Goal: Task Accomplishment & Management: Complete application form

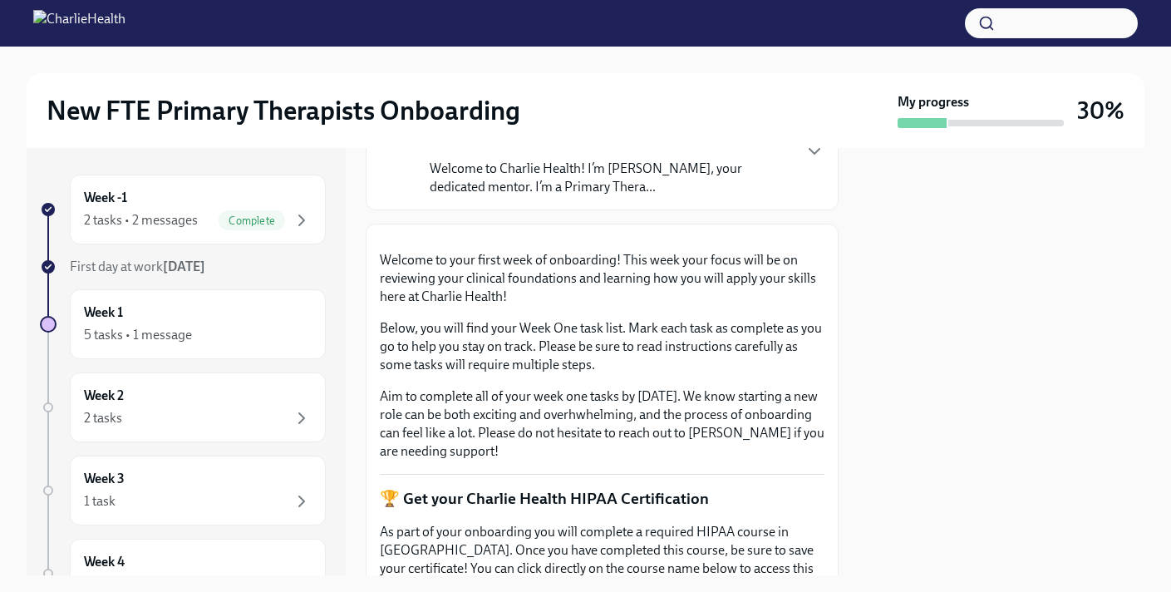
scroll to position [155, 0]
click at [506, 163] on p "Welcome to Charlie Health! I’m [PERSON_NAME], your dedicated mentor. I’m a Prim…" at bounding box center [610, 176] width 361 height 37
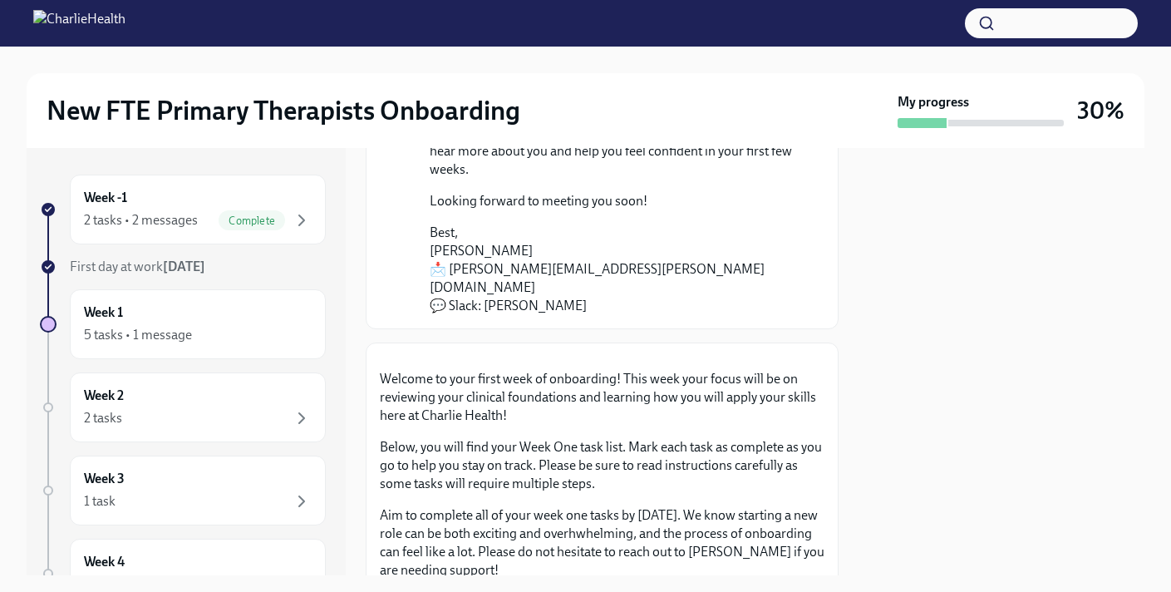
scroll to position [405, 0]
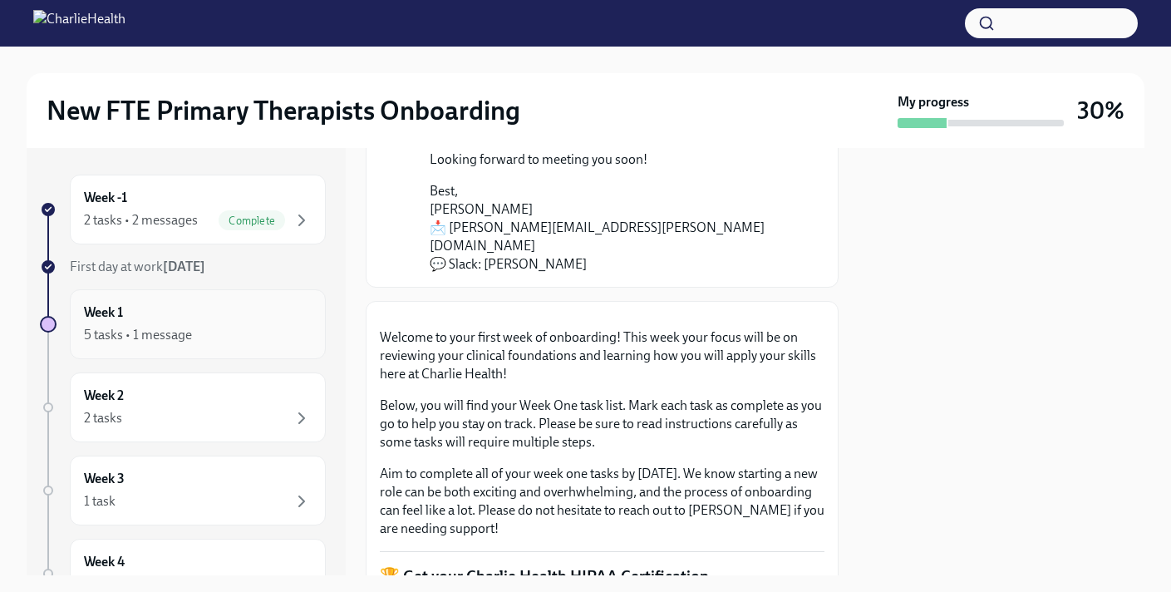
click at [194, 307] on div "Week 1 5 tasks • 1 message" at bounding box center [198, 324] width 228 height 42
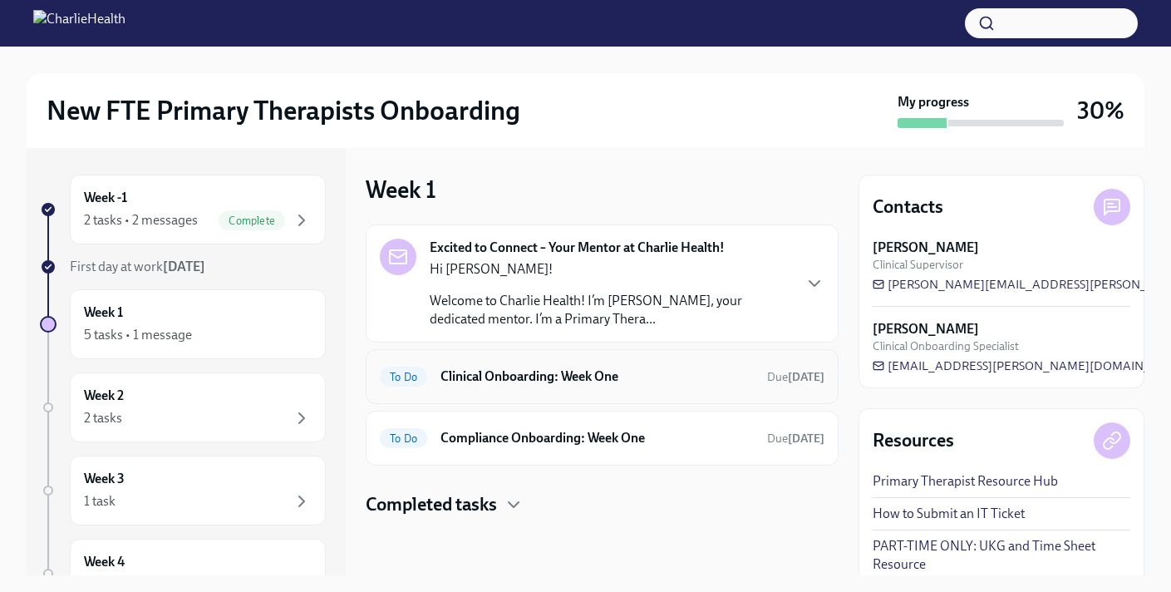
click at [504, 375] on h6 "Clinical Onboarding: Week One" at bounding box center [596, 376] width 313 height 18
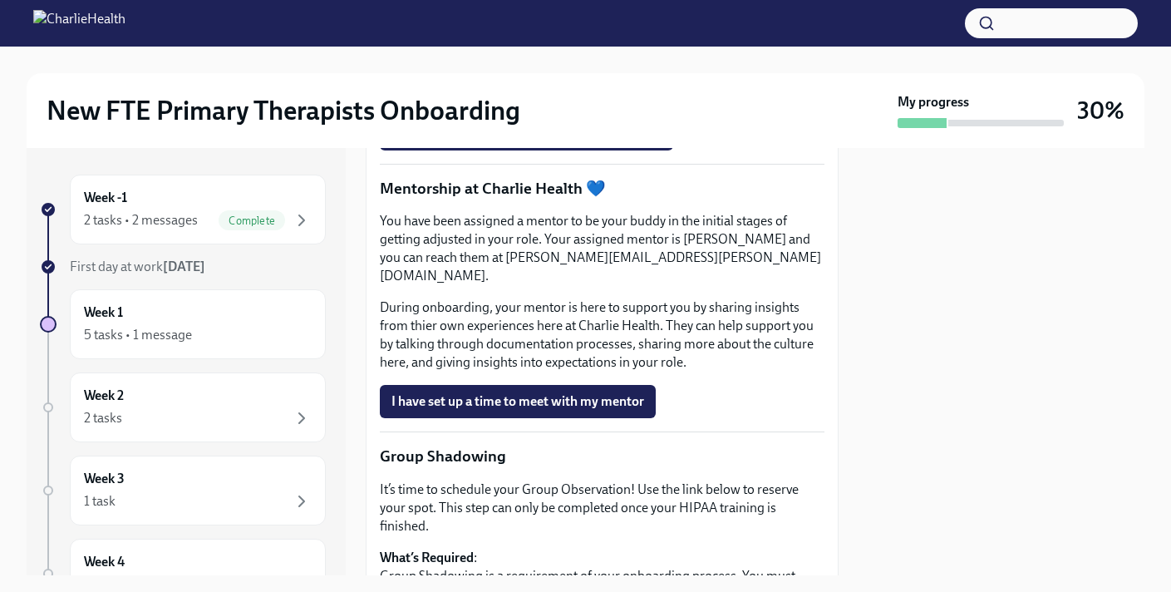
scroll to position [1891, 0]
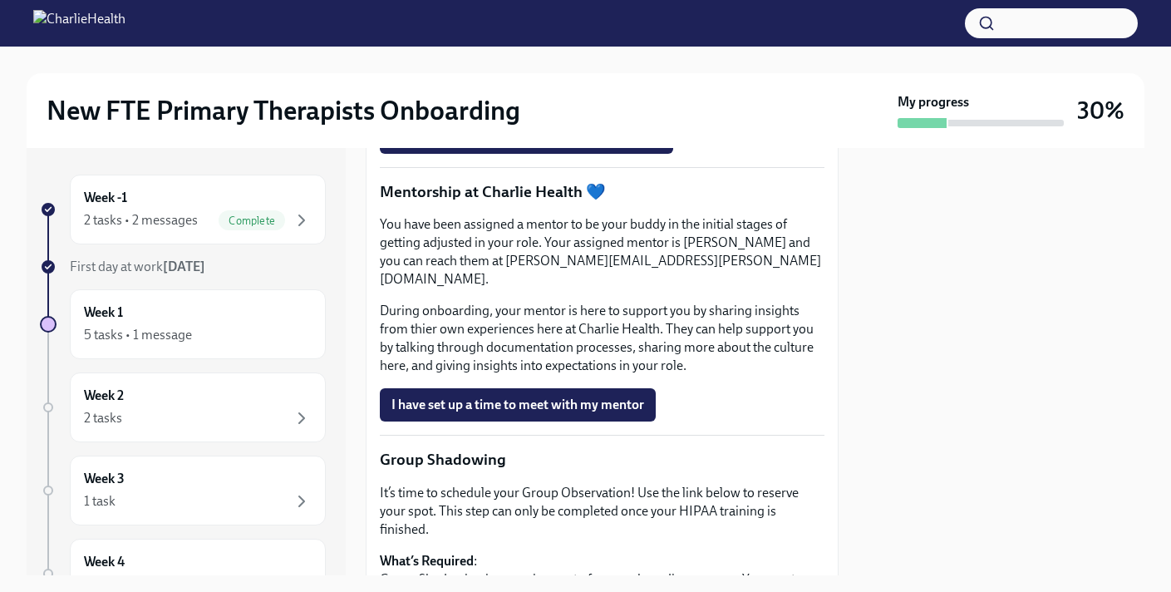
click at [669, 288] on p "You have been assigned a mentor to be your buddy in the initial stages of getti…" at bounding box center [602, 251] width 444 height 73
click at [674, 288] on p "You have been assigned a mentor to be your buddy in the initial stages of getti…" at bounding box center [602, 251] width 444 height 73
drag, startPoint x: 674, startPoint y: 387, endPoint x: 478, endPoint y: 383, distance: 196.1
click at [478, 288] on p "You have been assigned a mentor to be your buddy in the initial stages of getti…" at bounding box center [602, 251] width 444 height 73
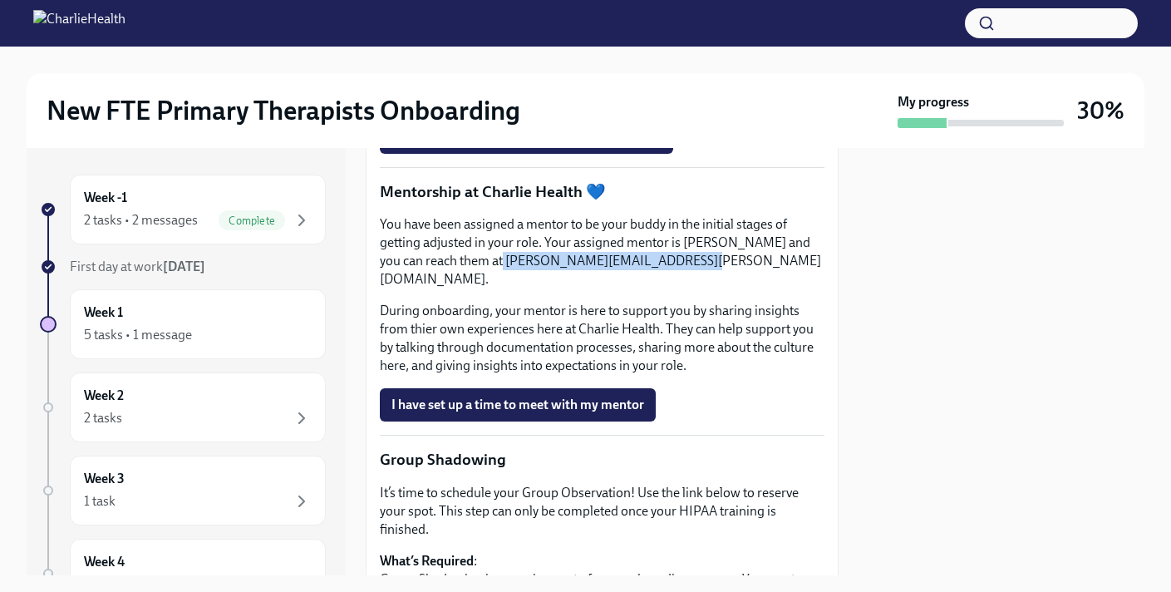
drag, startPoint x: 484, startPoint y: 390, endPoint x: 671, endPoint y: 388, distance: 187.8
click at [671, 288] on p "You have been assigned a mentor to be your buddy in the initial stages of getti…" at bounding box center [602, 251] width 444 height 73
copy p "[PERSON_NAME][EMAIL_ADDRESS][PERSON_NAME][DOMAIN_NAME]"
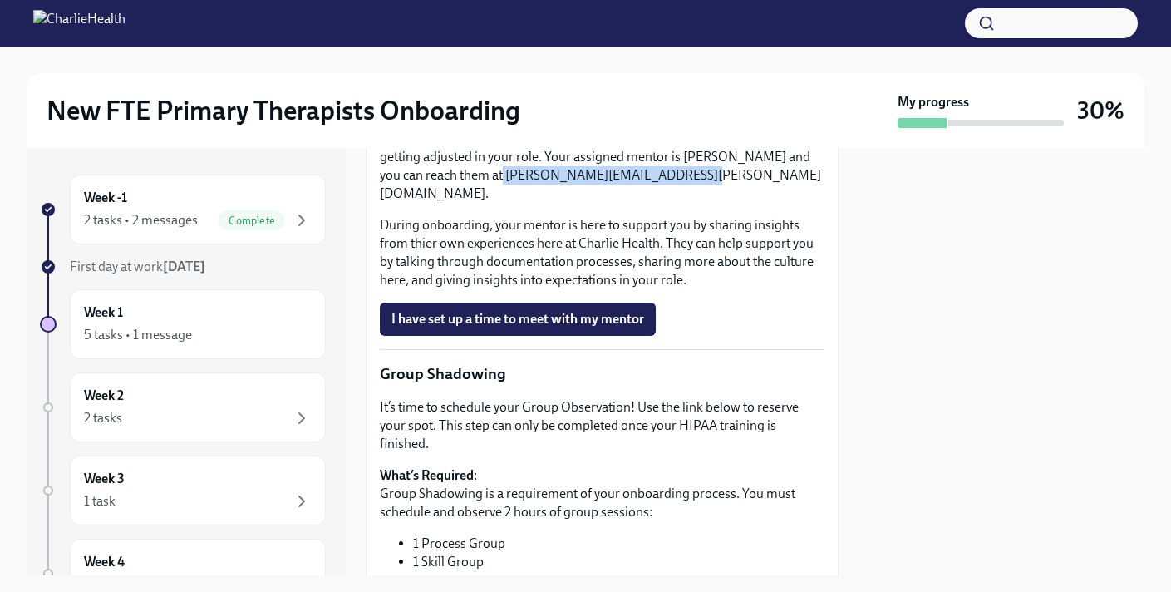
scroll to position [1977, 0]
click at [579, 335] on button "I have set up a time to meet with my mentor" at bounding box center [518, 318] width 276 height 33
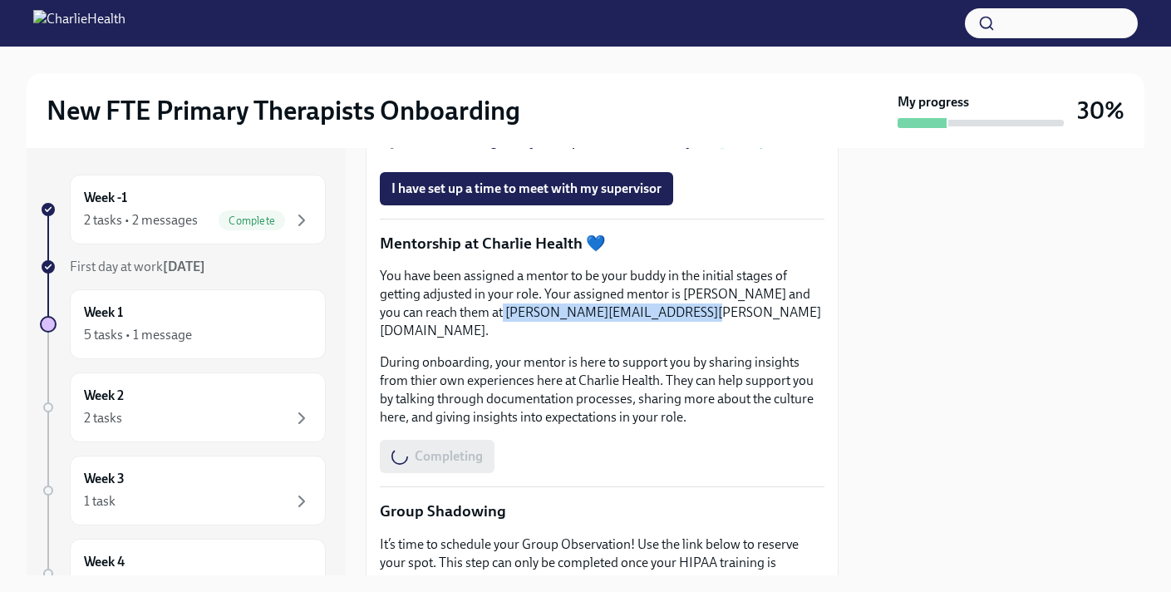
scroll to position [1838, 0]
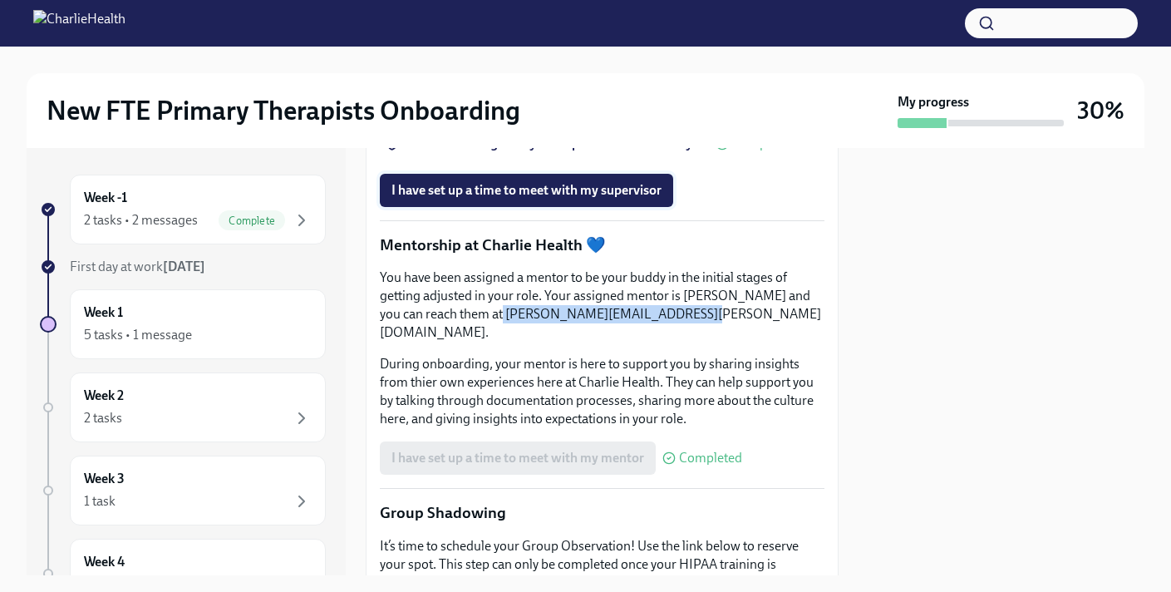
click at [590, 199] on span "I have set up a time to meet with my supervisor" at bounding box center [526, 190] width 270 height 17
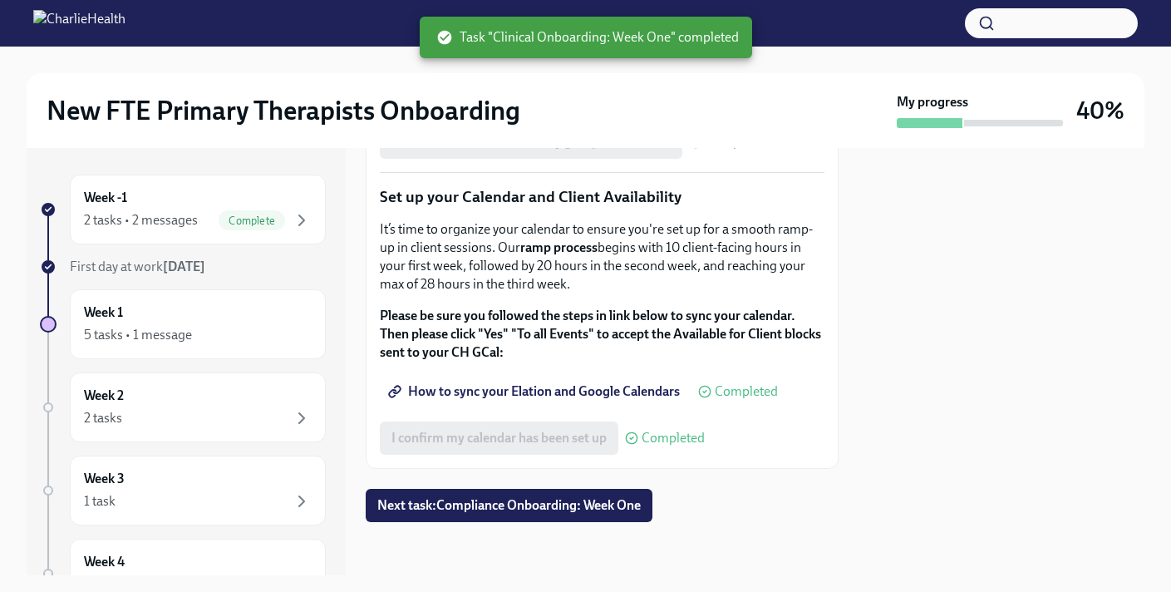
scroll to position [2885, 0]
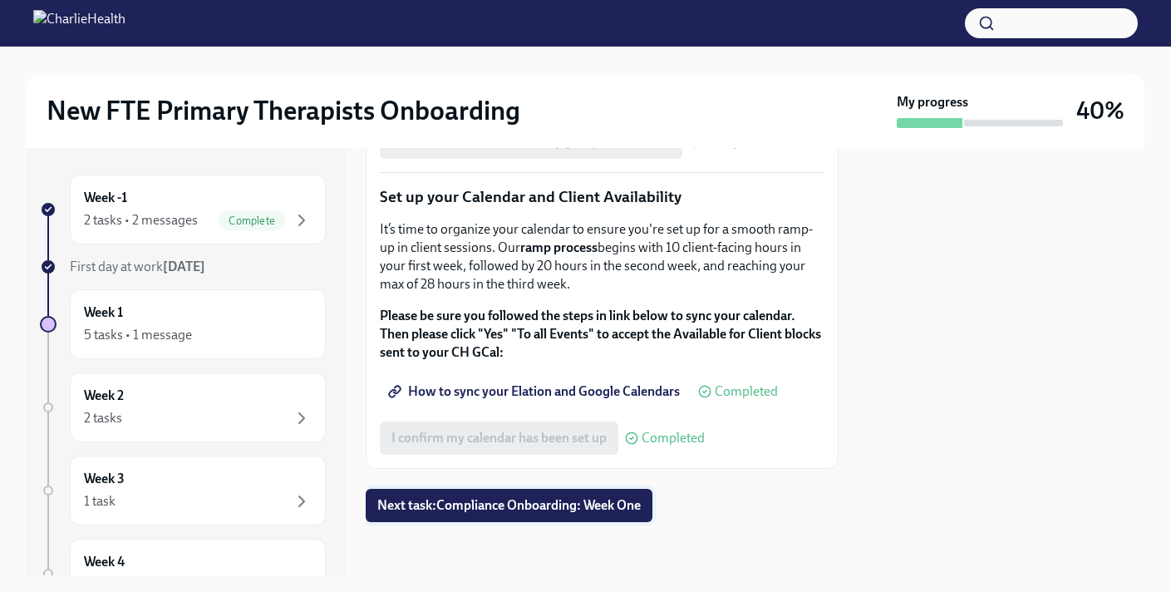
click at [544, 509] on span "Next task : Compliance Onboarding: Week One" at bounding box center [508, 505] width 263 height 17
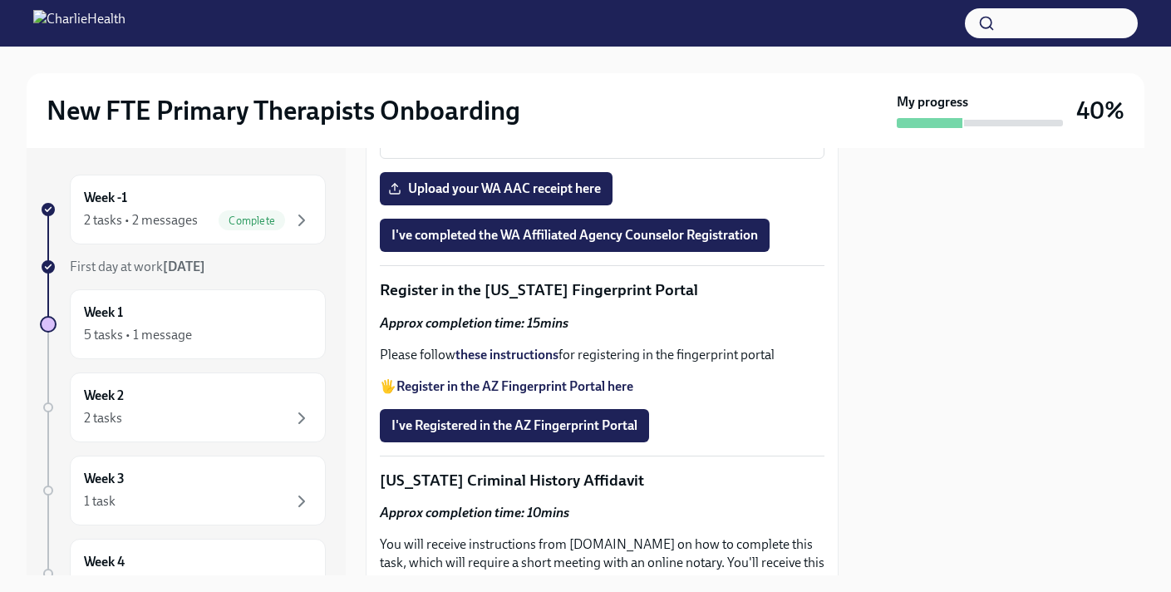
scroll to position [2128, 0]
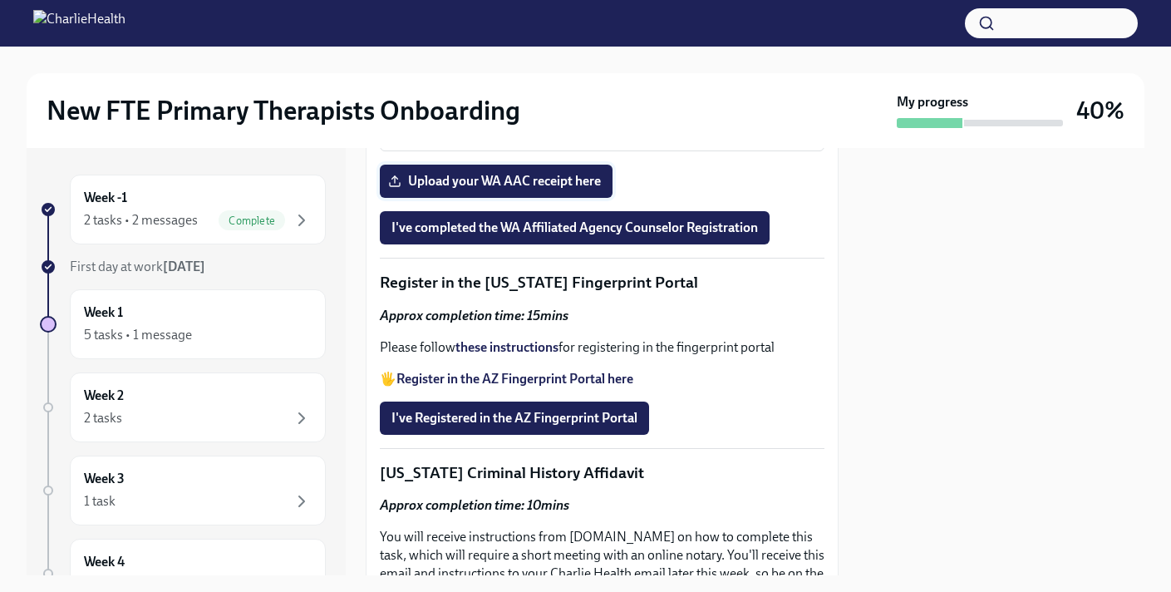
click at [538, 189] on span "Upload your WA AAC receipt here" at bounding box center [495, 181] width 209 height 17
click at [0, 0] on input "Upload your WA AAC receipt here" at bounding box center [0, 0] width 0 height 0
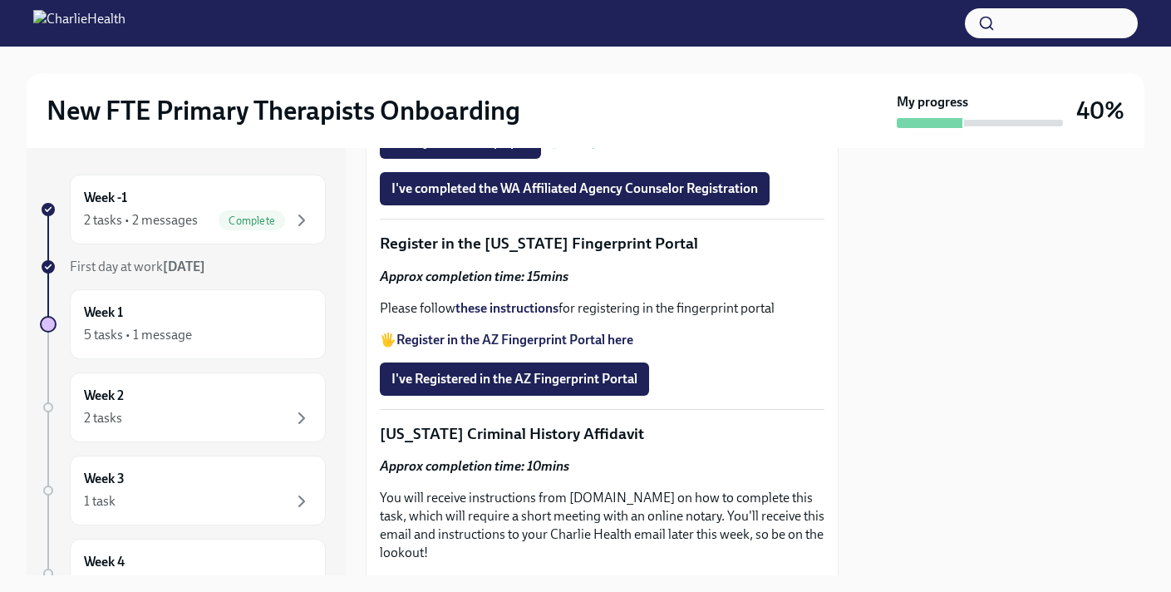
scroll to position [2171, 0]
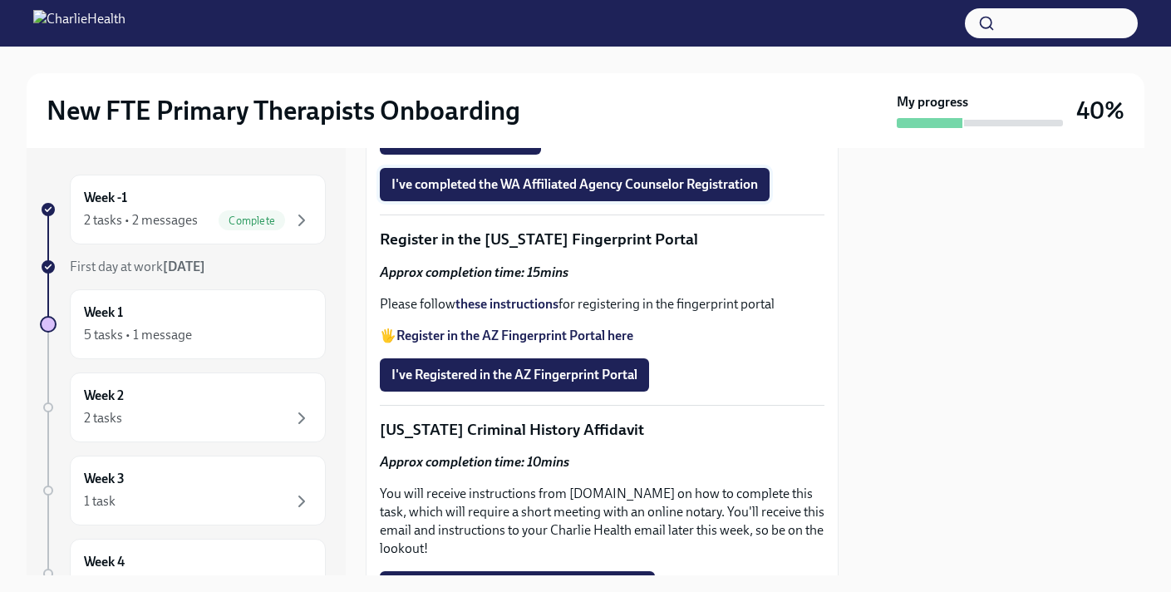
click at [515, 193] on span "I've completed the WA Affiliated Agency Counselor Registration" at bounding box center [574, 184] width 366 height 17
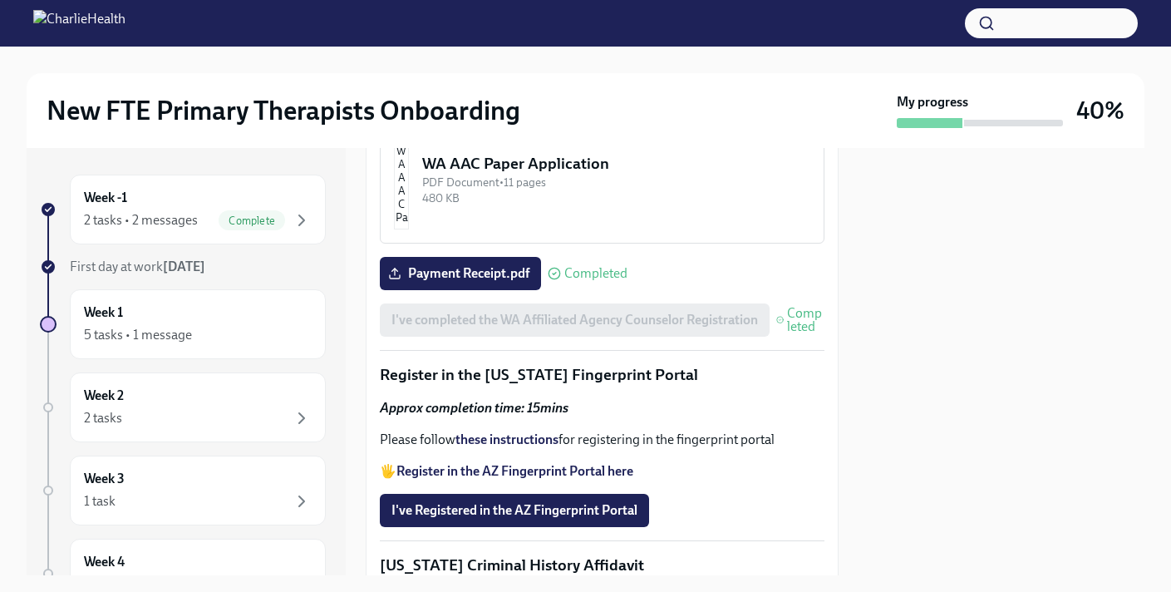
scroll to position [2025, 0]
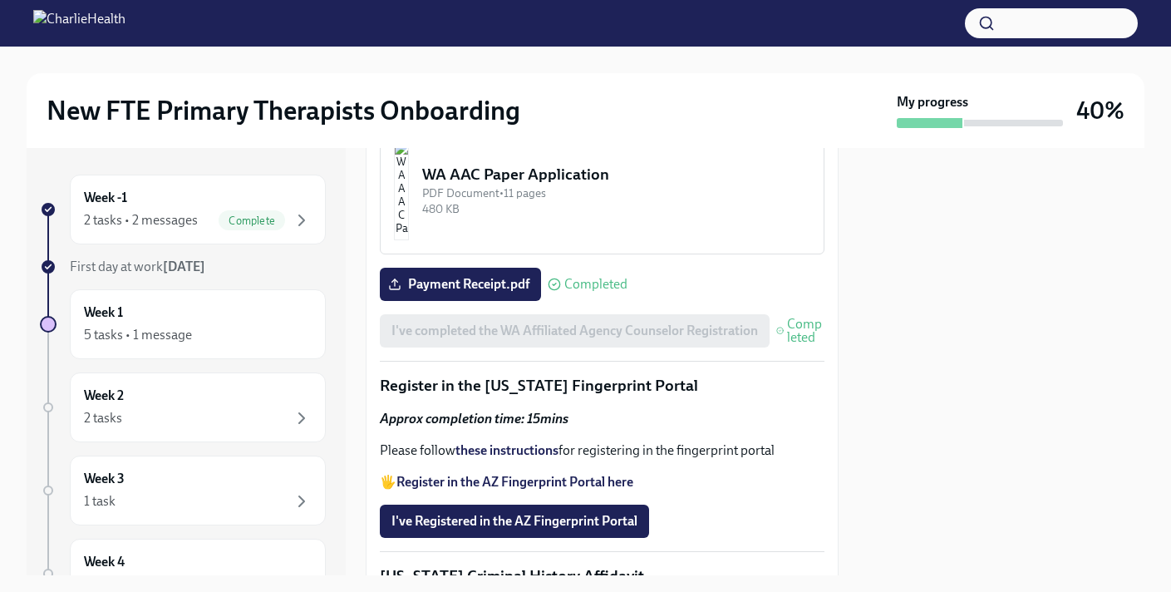
click at [585, 76] on div "344.66 KB" at bounding box center [616, 68] width 388 height 16
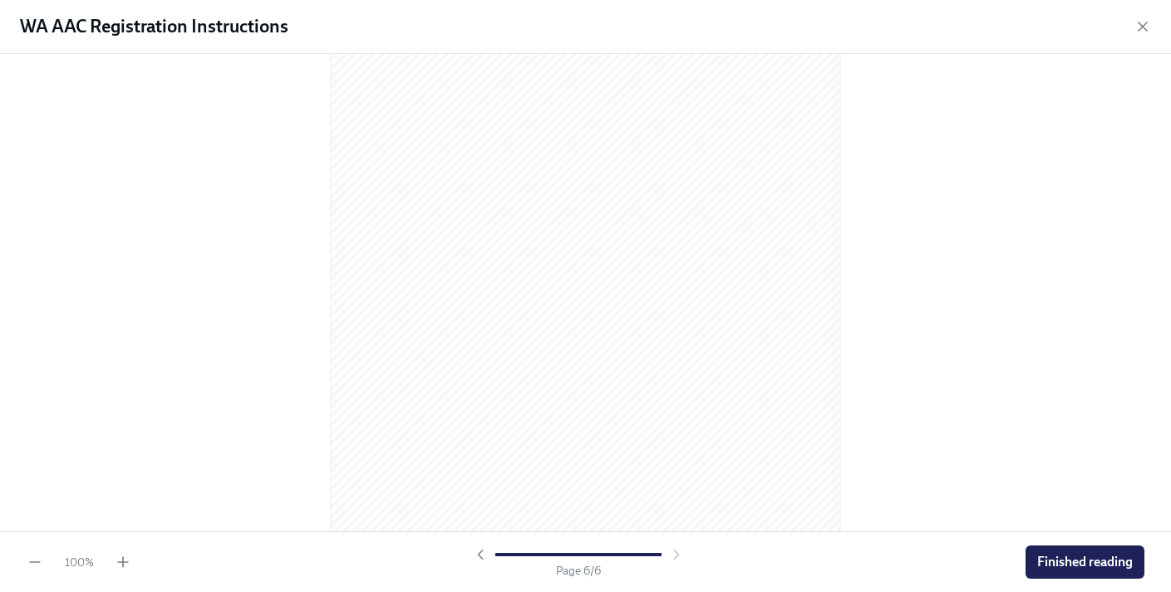
scroll to position [3574, 0]
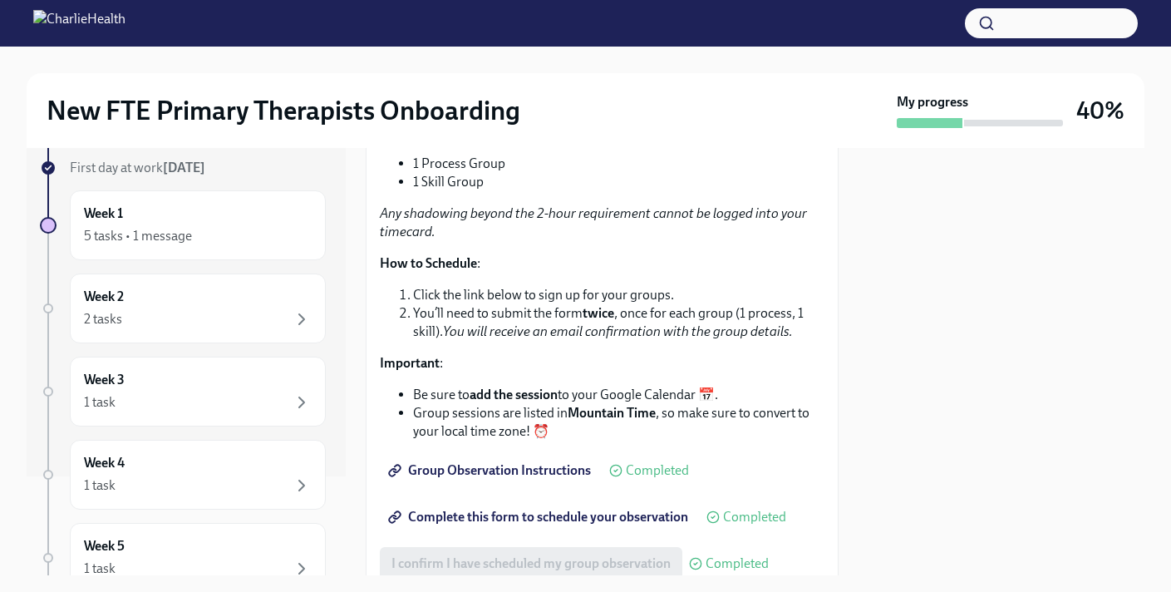
scroll to position [2885, 0]
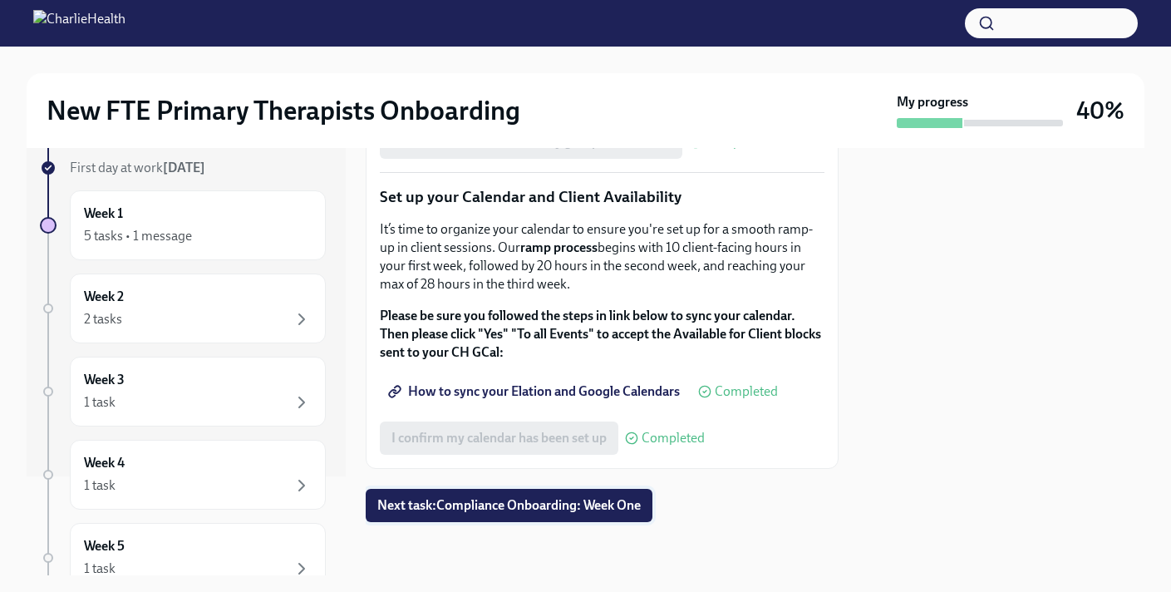
click at [508, 517] on button "Next task : Compliance Onboarding: Week One" at bounding box center [509, 505] width 287 height 33
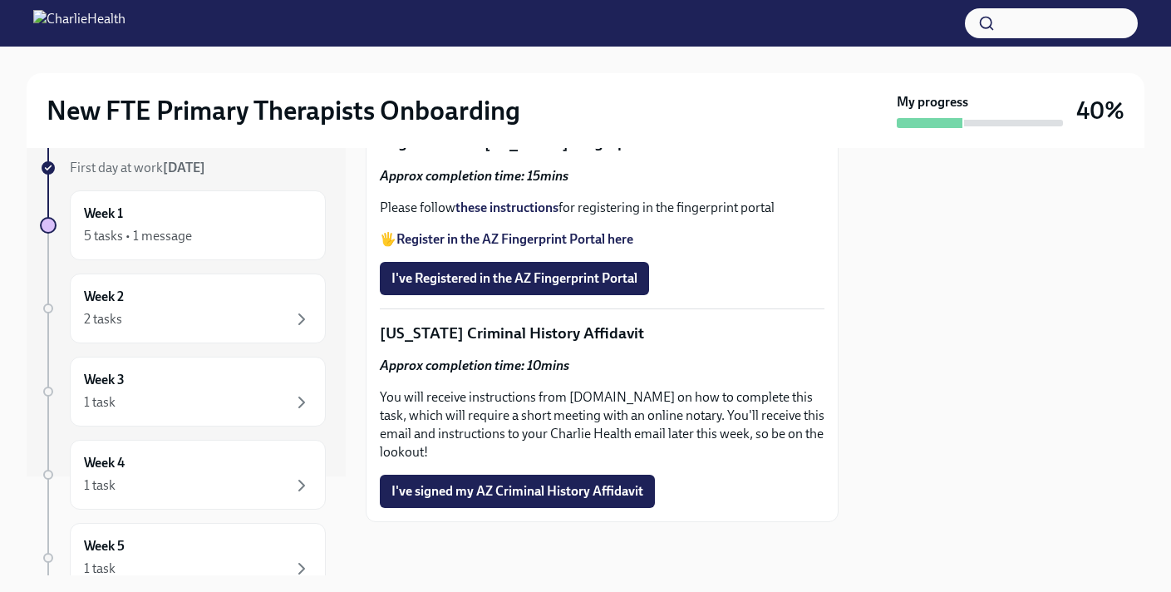
scroll to position [2424, 0]
click at [518, 295] on button "I've Registered in the AZ Fingerprint Portal" at bounding box center [514, 278] width 269 height 33
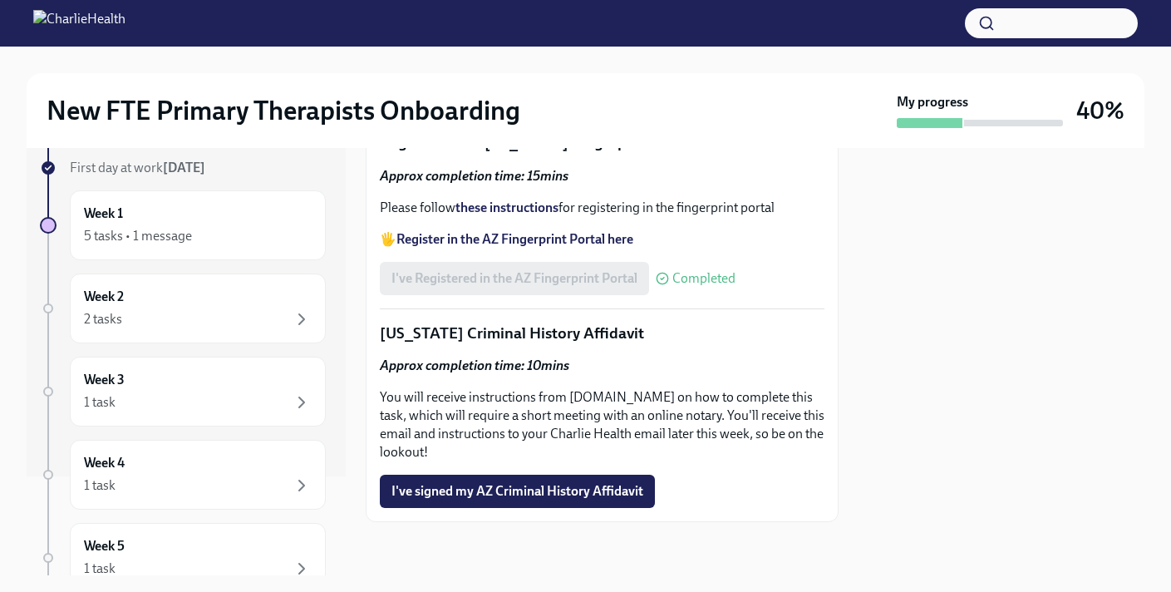
click at [538, 295] on div "I've Registered in the AZ Fingerprint Portal Completed" at bounding box center [558, 278] width 356 height 33
click at [666, 285] on icon at bounding box center [662, 278] width 13 height 13
click at [570, 247] on strong "Register in the AZ Fingerprint Portal here" at bounding box center [514, 239] width 237 height 16
click at [518, 215] on strong "these instructions" at bounding box center [506, 207] width 103 height 16
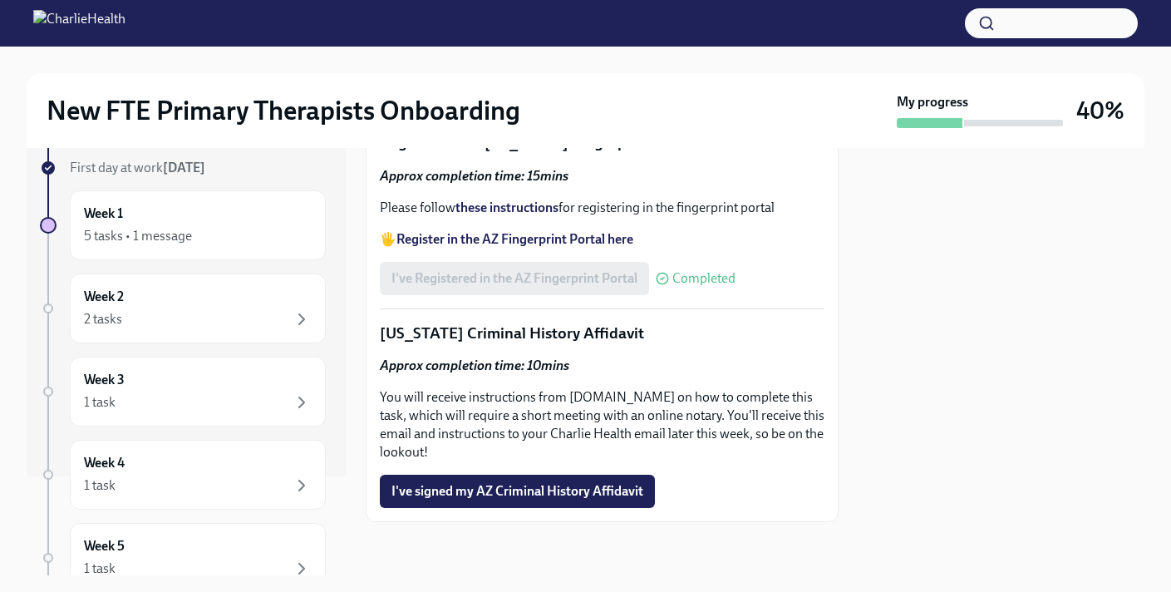
scroll to position [2532, 0]
click at [523, 407] on p "You will receive instructions from [DOMAIN_NAME] on how to complete this task, …" at bounding box center [602, 424] width 444 height 73
click at [589, 476] on button "I've signed my AZ Criminal History Affidavit" at bounding box center [517, 490] width 275 height 33
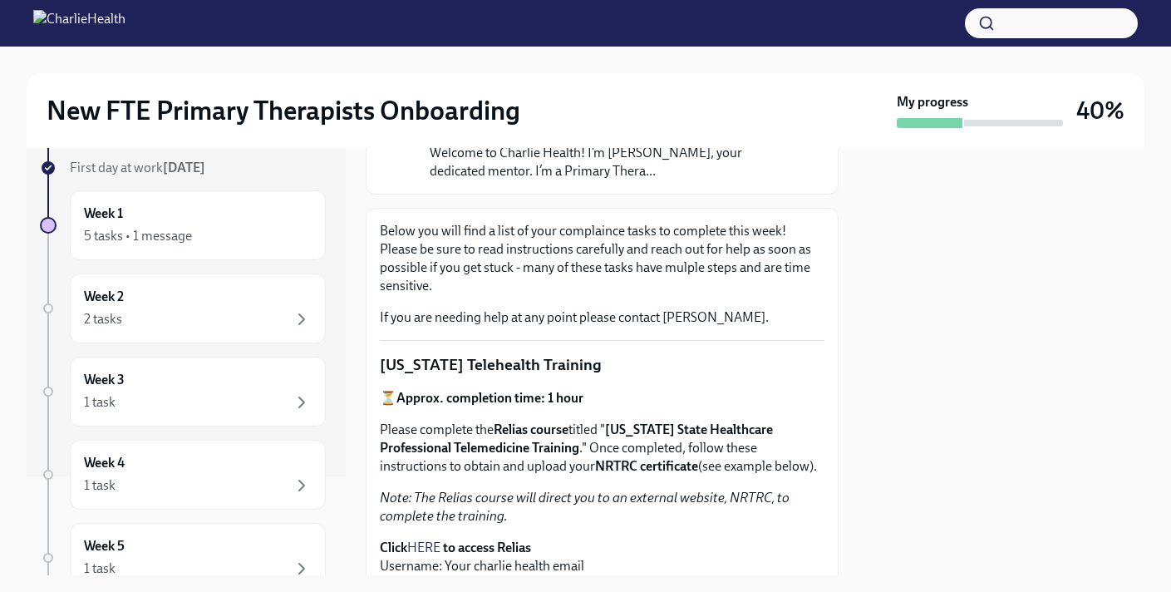
scroll to position [0, 0]
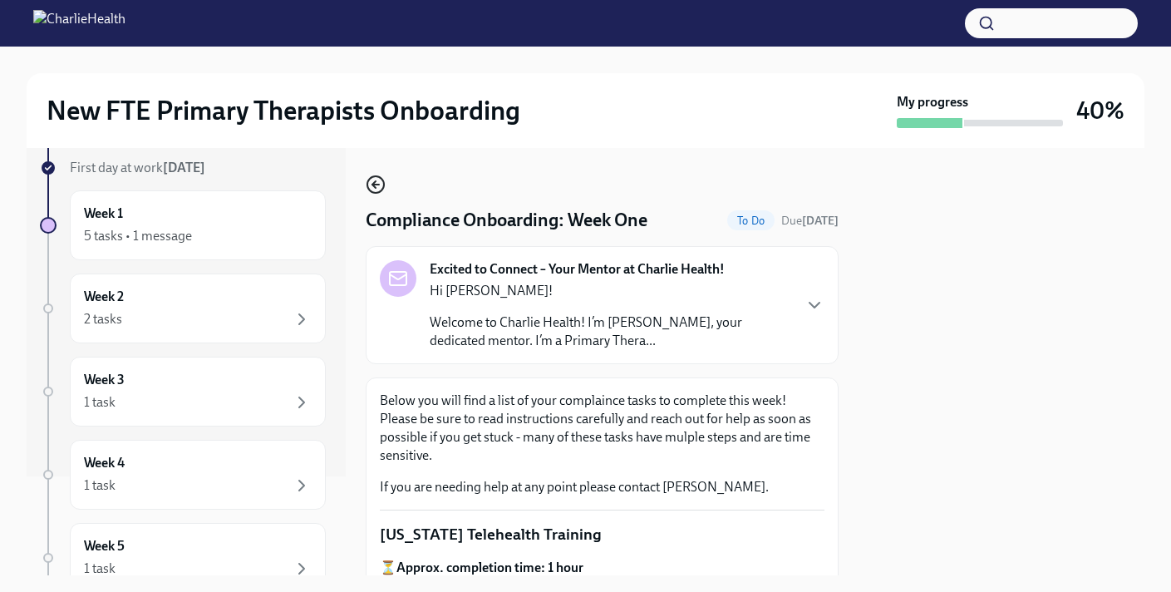
click at [379, 180] on icon "button" at bounding box center [376, 184] width 20 height 20
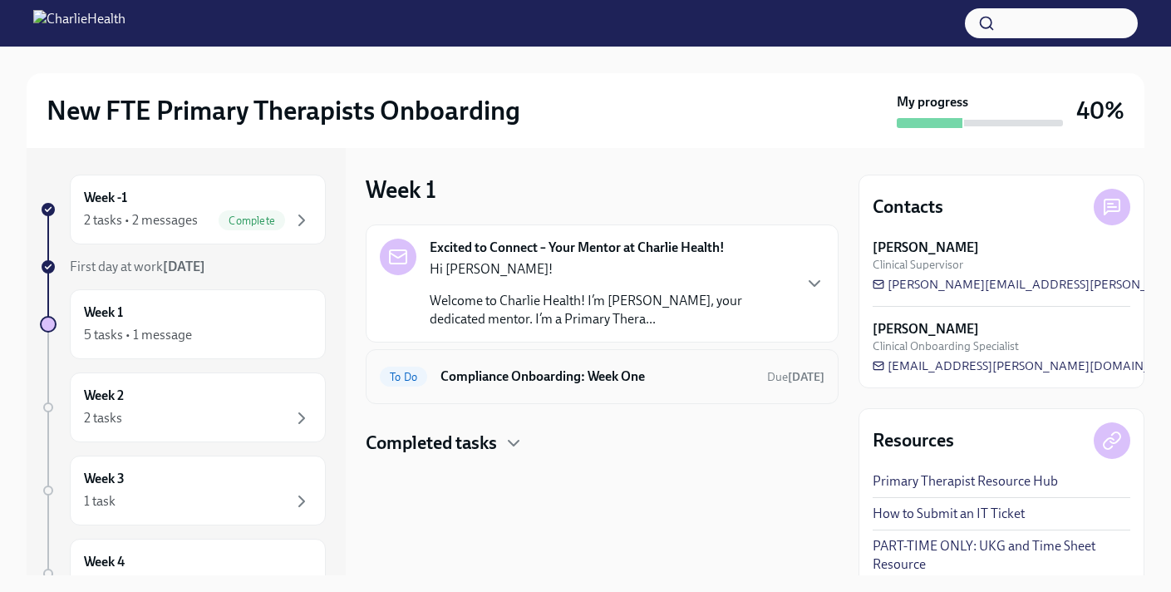
click at [491, 380] on h6 "Compliance Onboarding: Week One" at bounding box center [596, 376] width 313 height 18
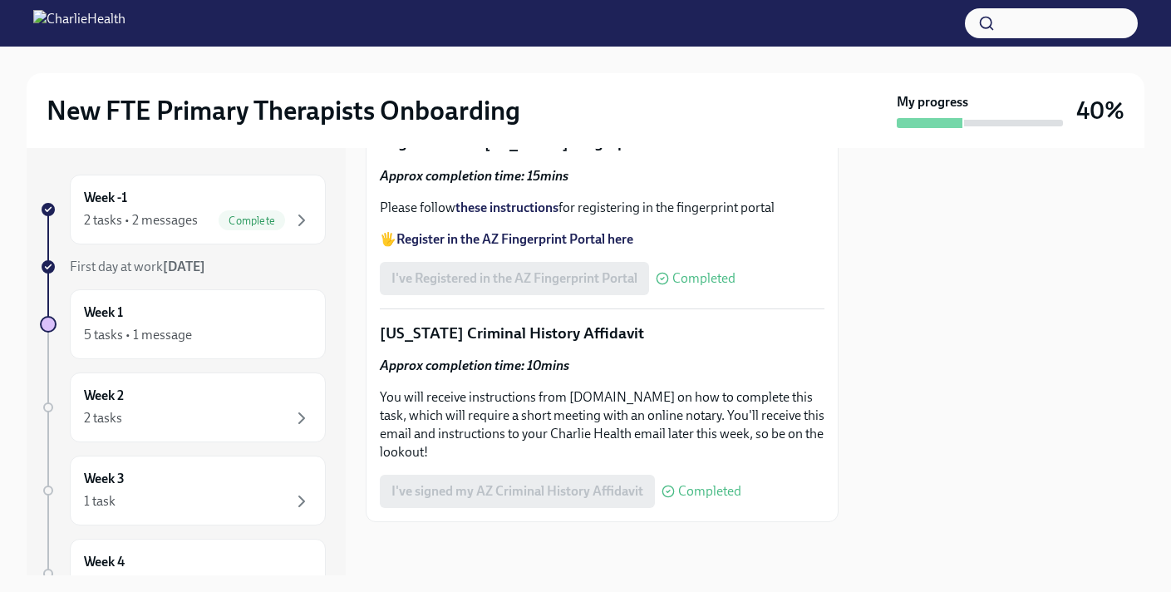
scroll to position [2532, 0]
click at [217, 338] on div "5 tasks • 1 message" at bounding box center [198, 335] width 228 height 20
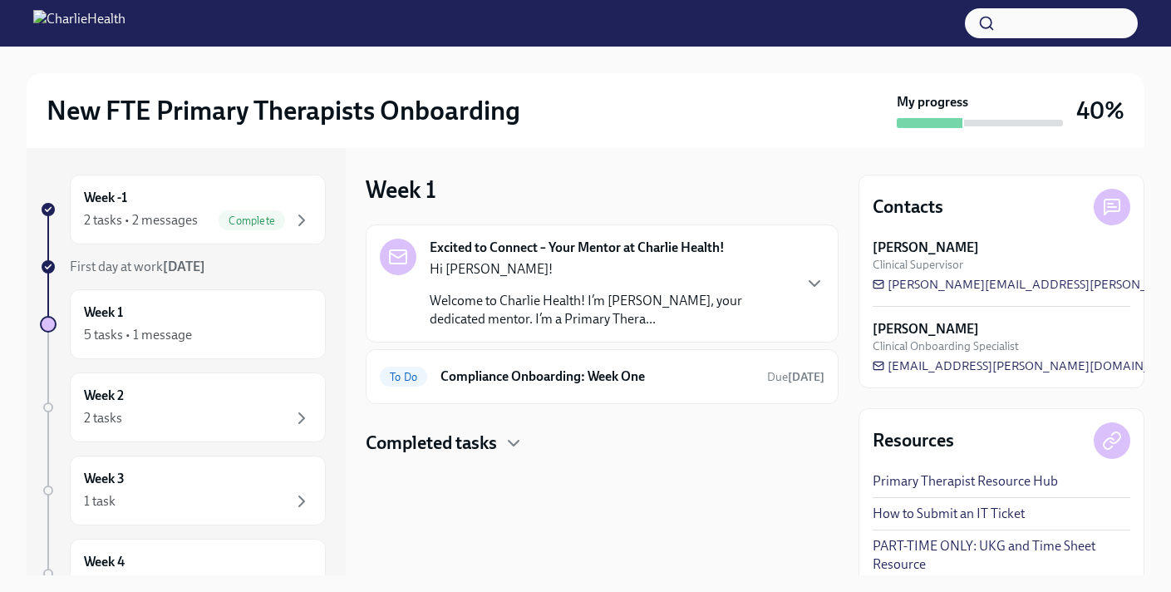
click at [463, 449] on h4 "Completed tasks" at bounding box center [431, 442] width 131 height 25
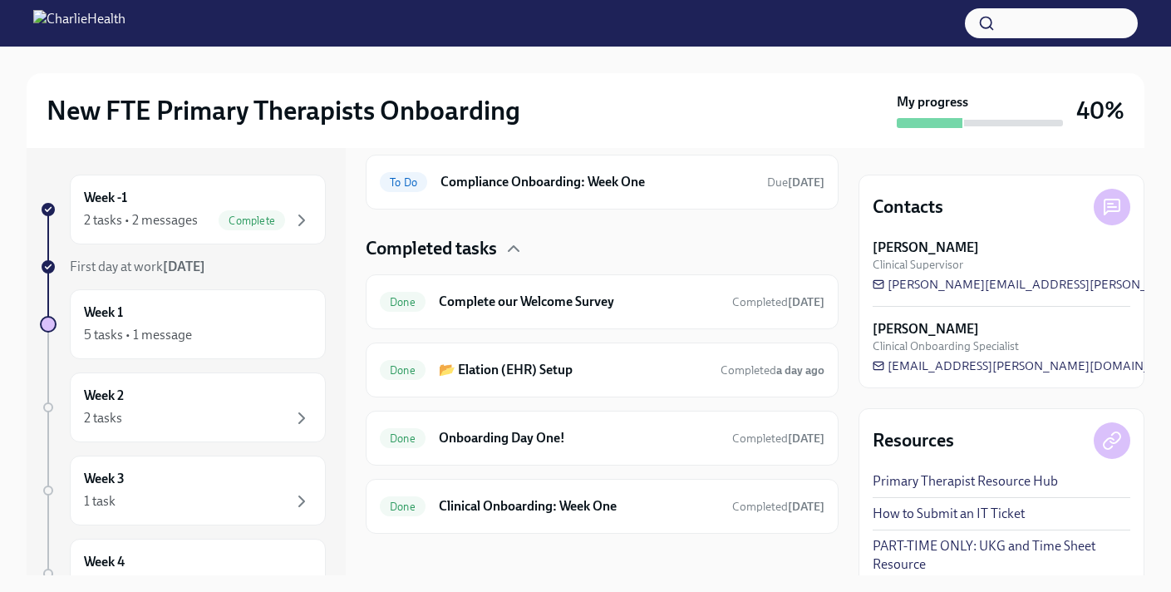
scroll to position [206, 0]
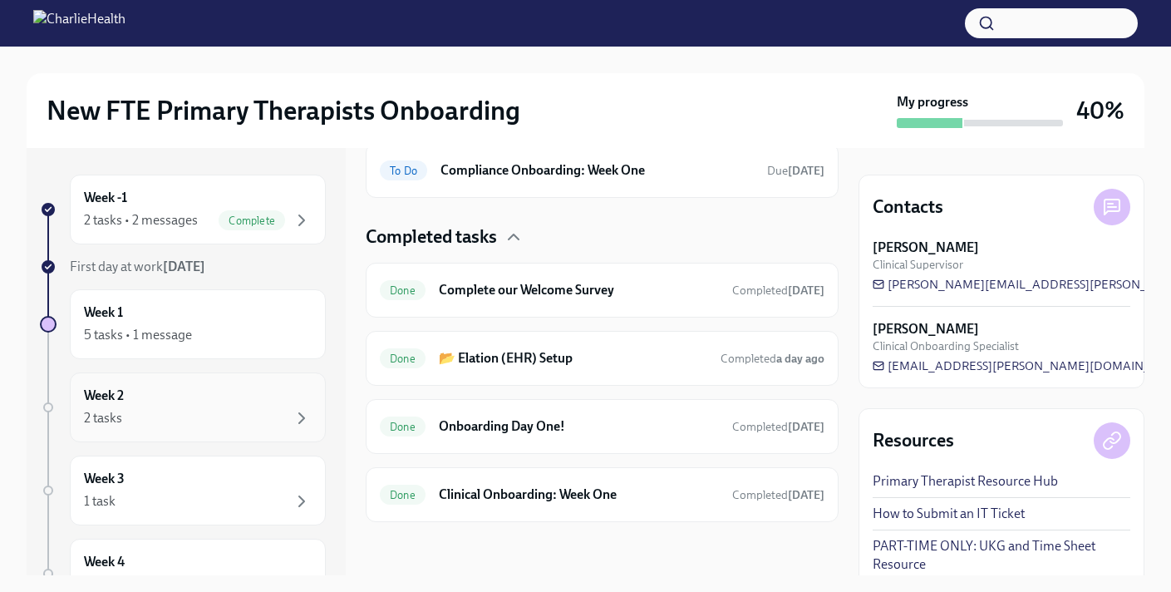
click at [252, 400] on div "Week 2 2 tasks" at bounding box center [198, 407] width 228 height 42
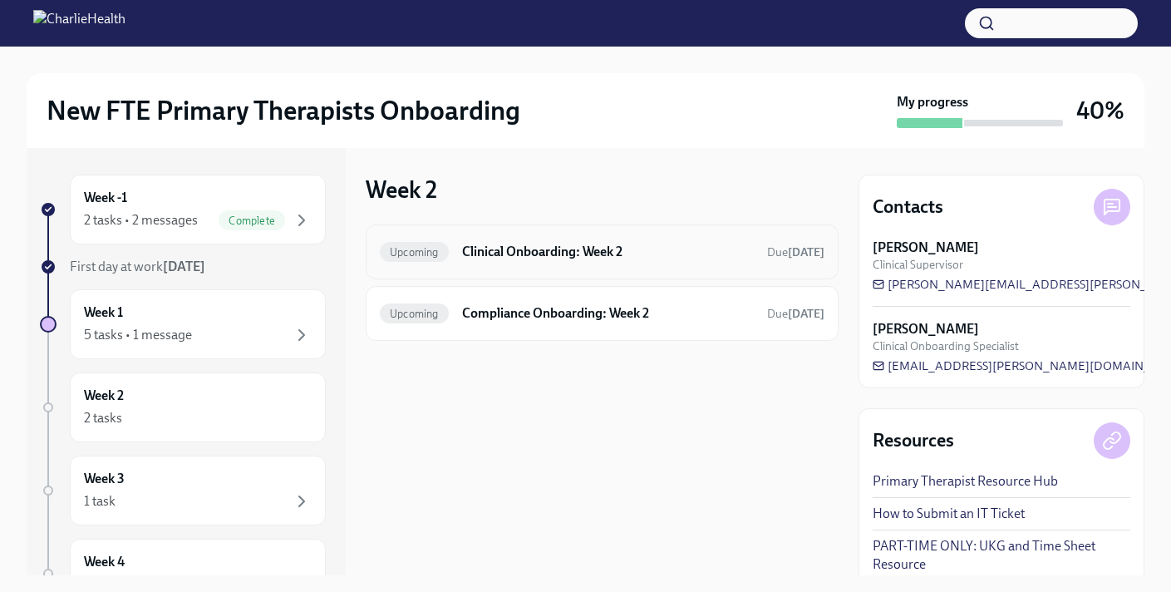
click at [562, 243] on h6 "Clinical Onboarding: Week 2" at bounding box center [608, 252] width 292 height 18
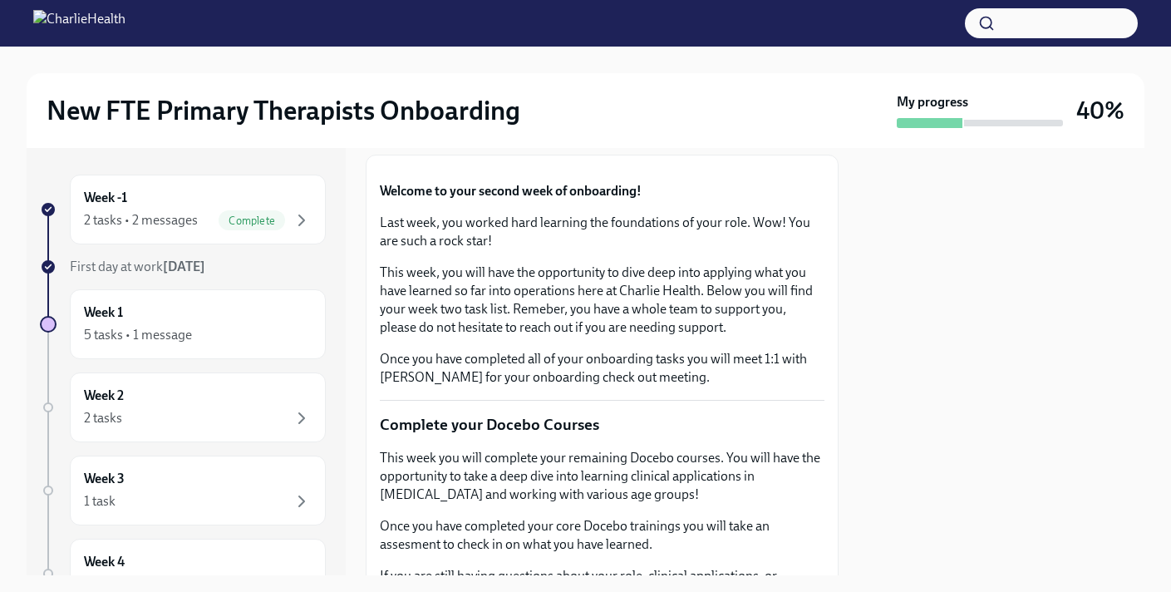
scroll to position [110, 0]
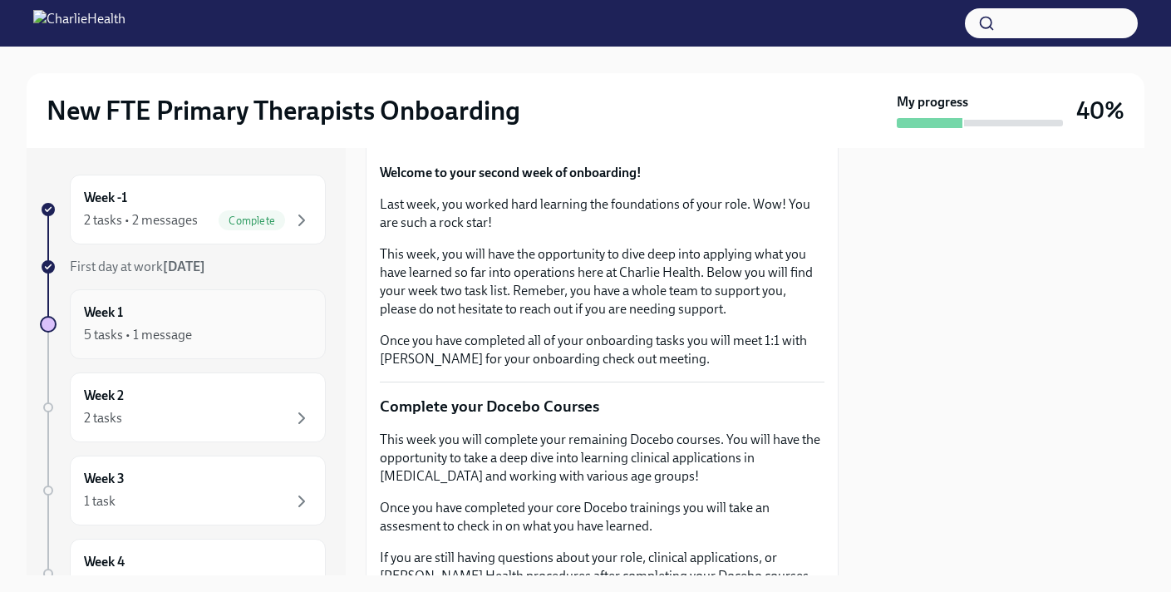
click at [191, 332] on div "5 tasks • 1 message" at bounding box center [198, 335] width 228 height 20
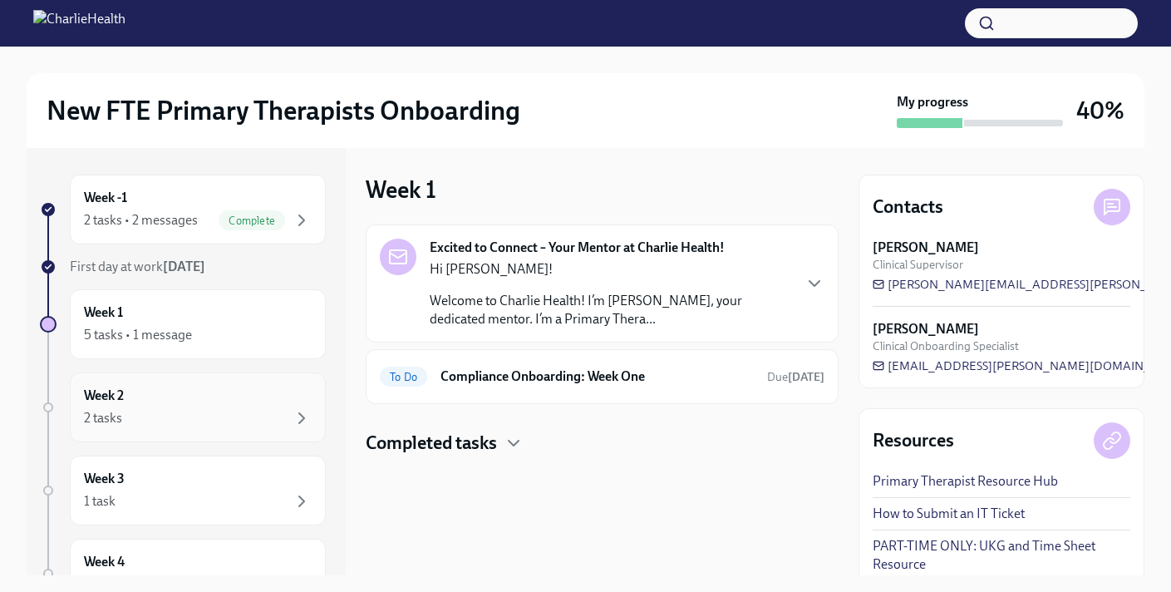
click at [123, 413] on div "2 tasks" at bounding box center [198, 418] width 228 height 20
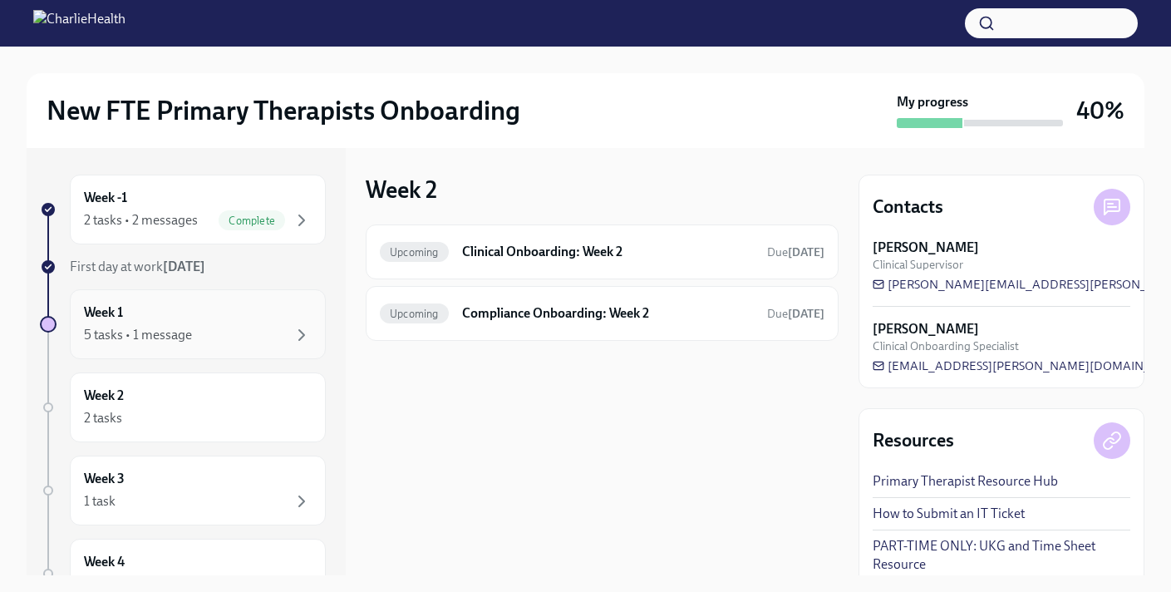
click at [247, 327] on div "5 tasks • 1 message" at bounding box center [198, 335] width 228 height 20
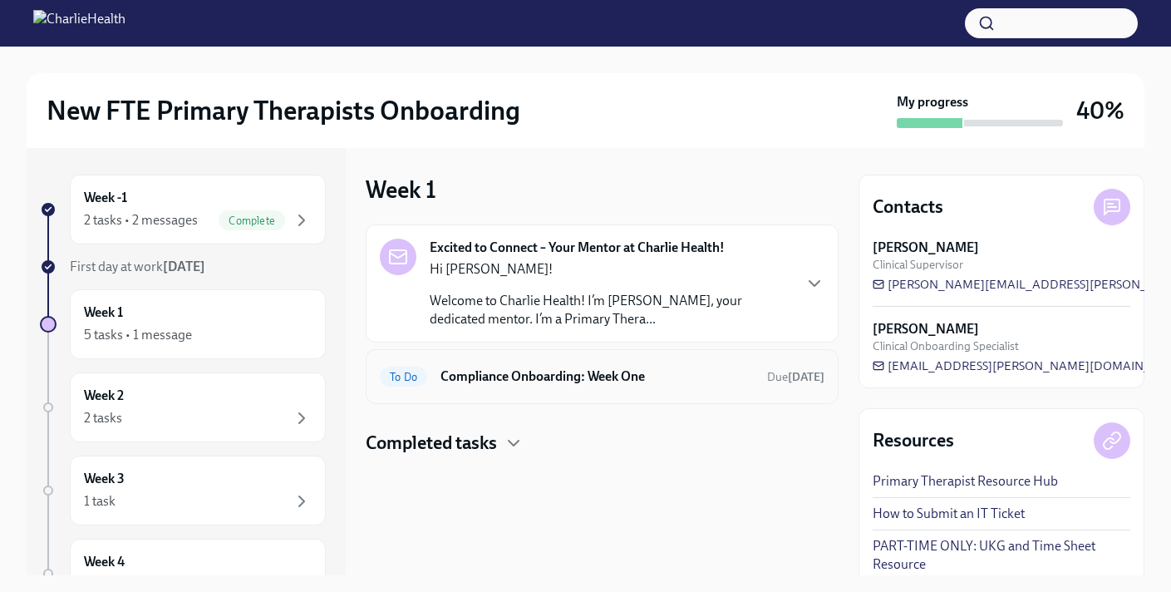
click at [511, 371] on h6 "Compliance Onboarding: Week One" at bounding box center [596, 376] width 313 height 18
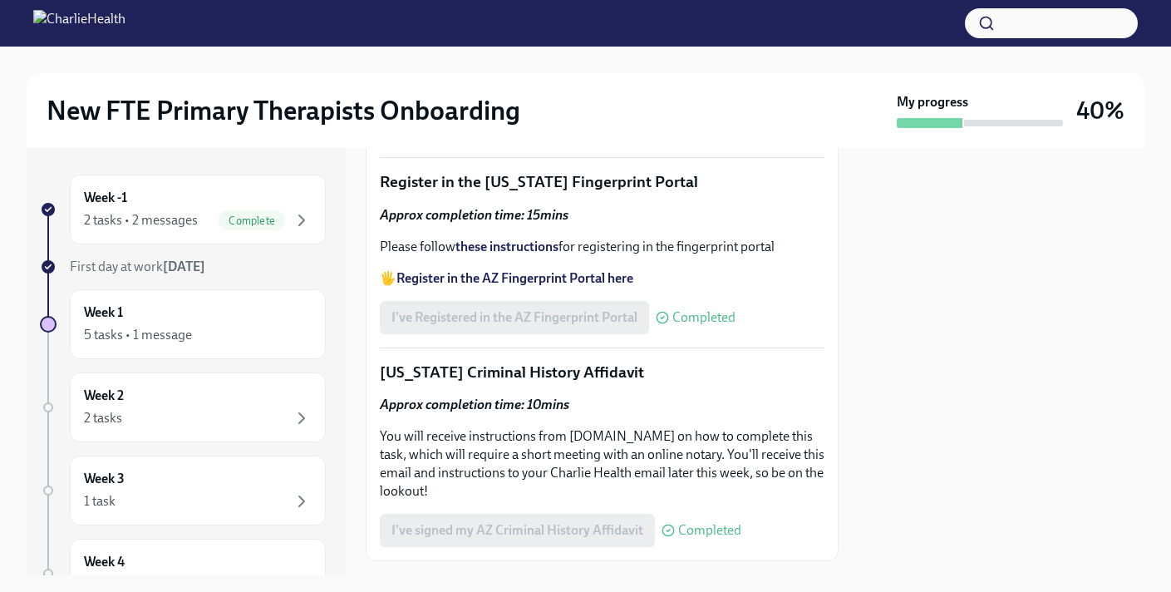
scroll to position [2532, 0]
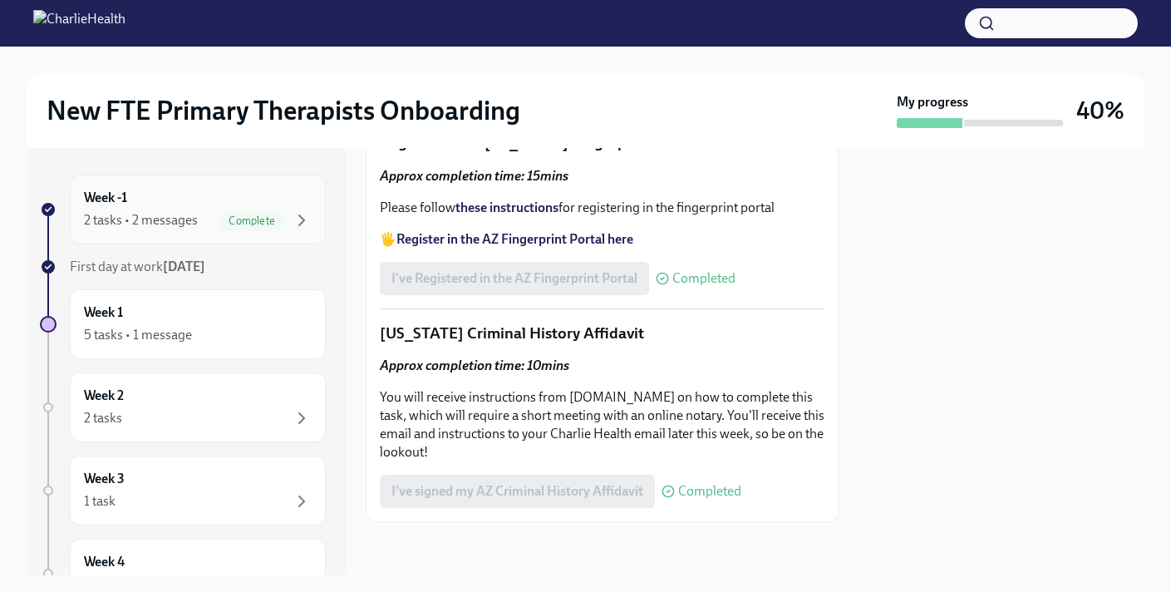
click at [160, 223] on div "2 tasks • 2 messages" at bounding box center [141, 220] width 114 height 18
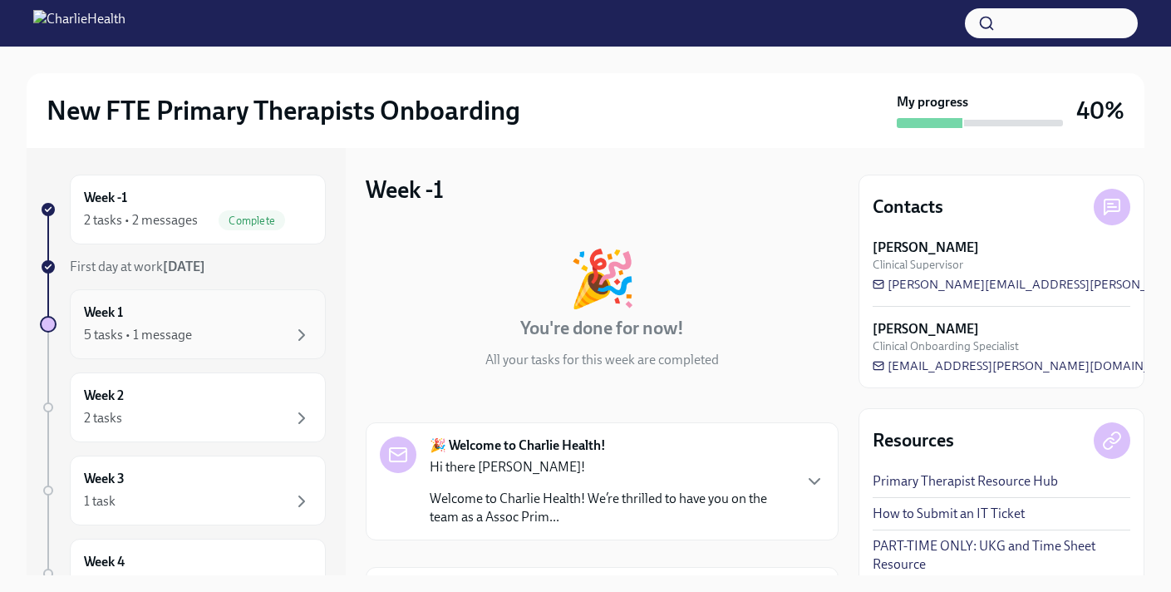
click at [256, 328] on div "5 tasks • 1 message" at bounding box center [198, 335] width 228 height 20
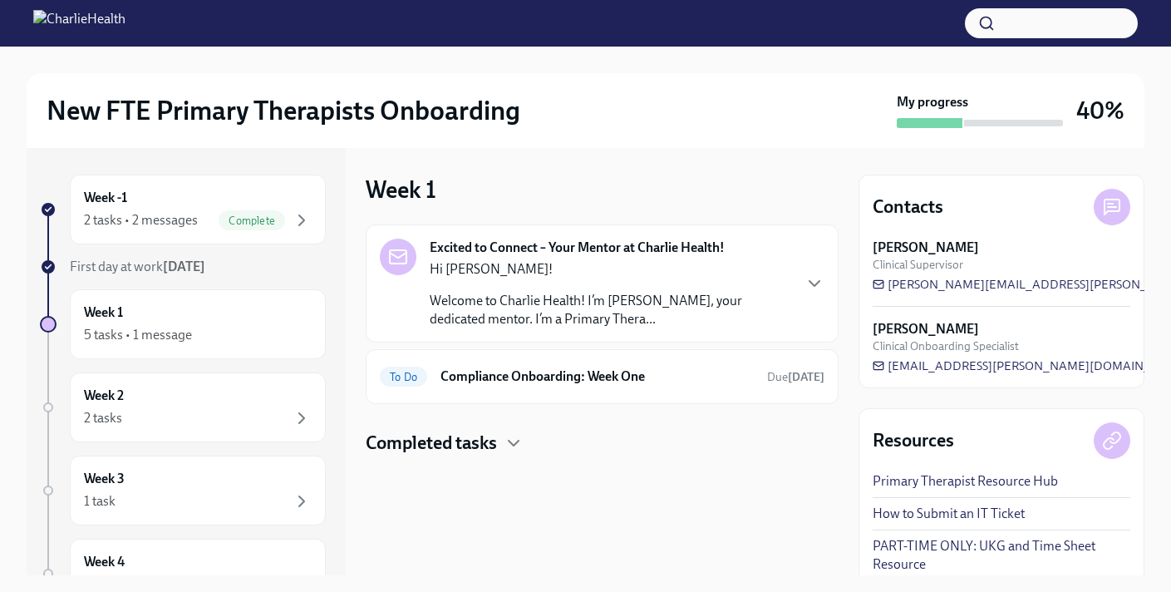
click at [557, 258] on div "Excited to Connect – Your Mentor at Charlie Health! Hi [PERSON_NAME]! Welcome t…" at bounding box center [610, 283] width 361 height 90
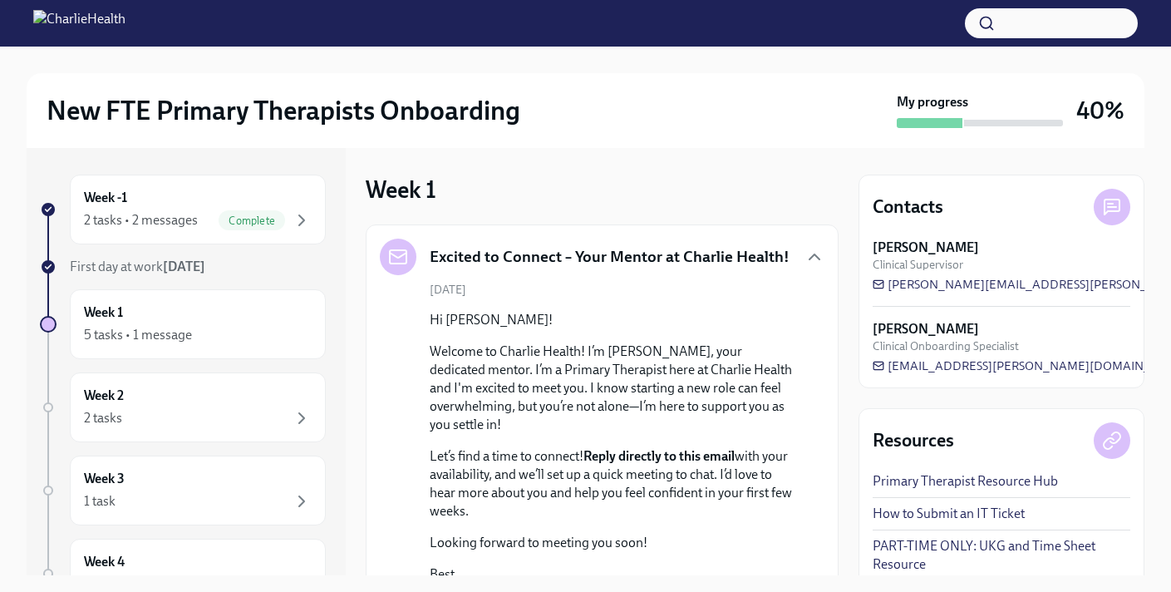
scroll to position [243, 0]
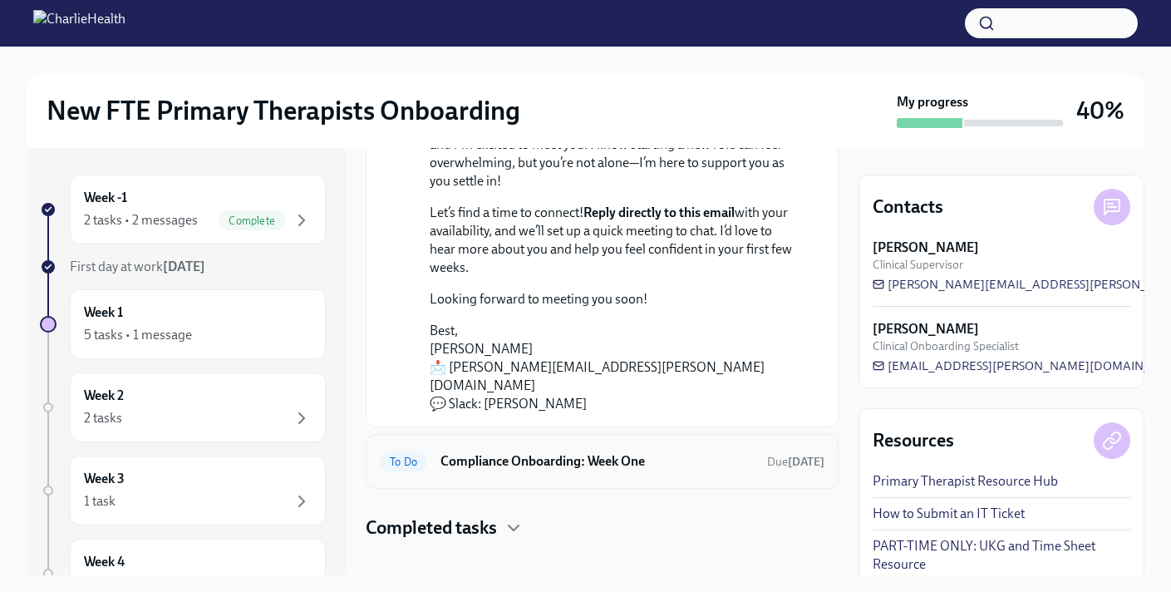
click at [551, 452] on h6 "Compliance Onboarding: Week One" at bounding box center [596, 461] width 313 height 18
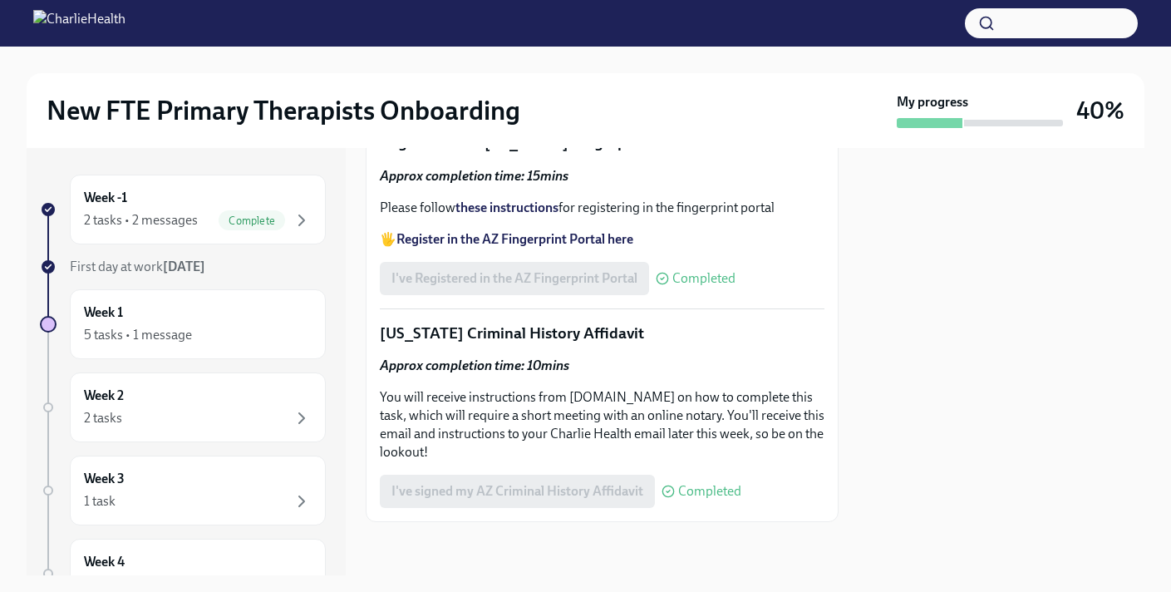
scroll to position [2532, 0]
click at [244, 427] on div "2 tasks" at bounding box center [198, 418] width 228 height 20
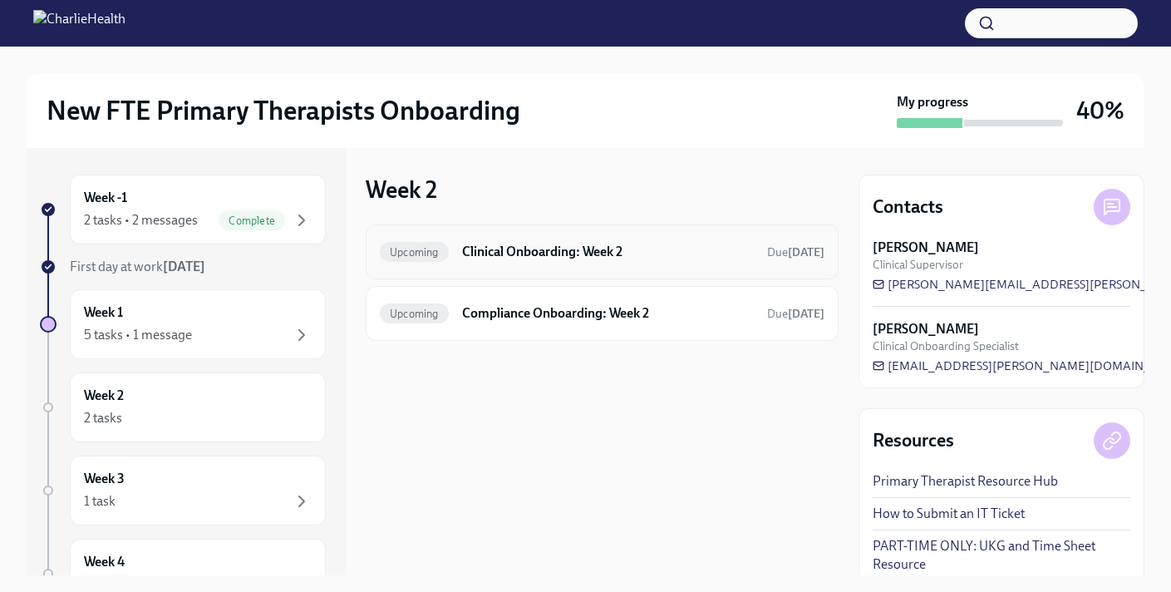
click at [495, 246] on h6 "Clinical Onboarding: Week 2" at bounding box center [608, 252] width 292 height 18
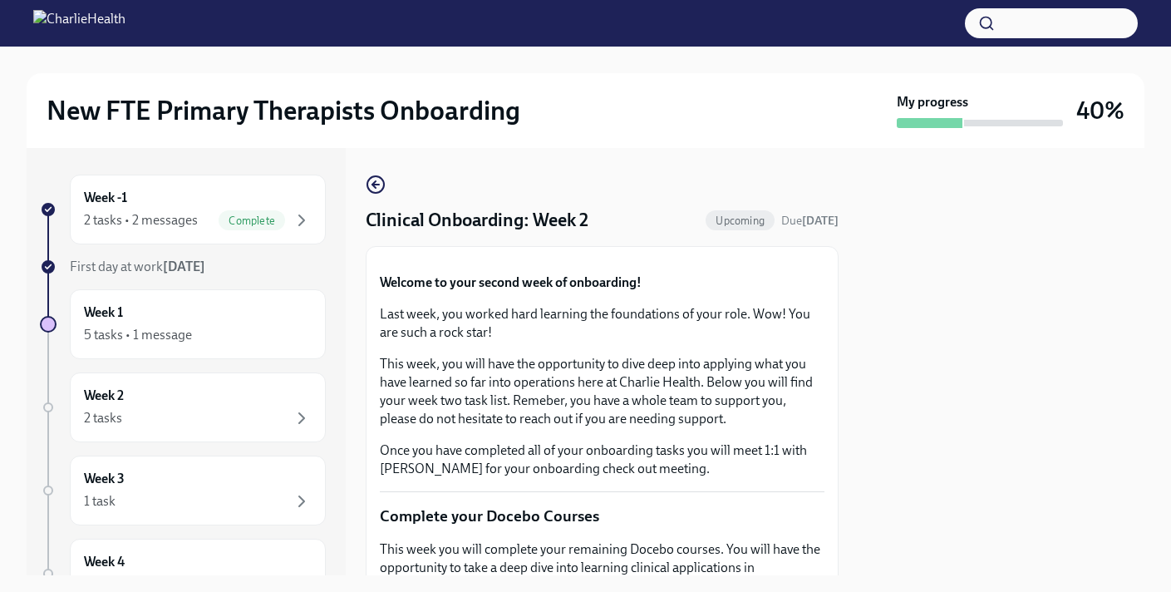
click at [385, 175] on icon "button" at bounding box center [376, 184] width 20 height 20
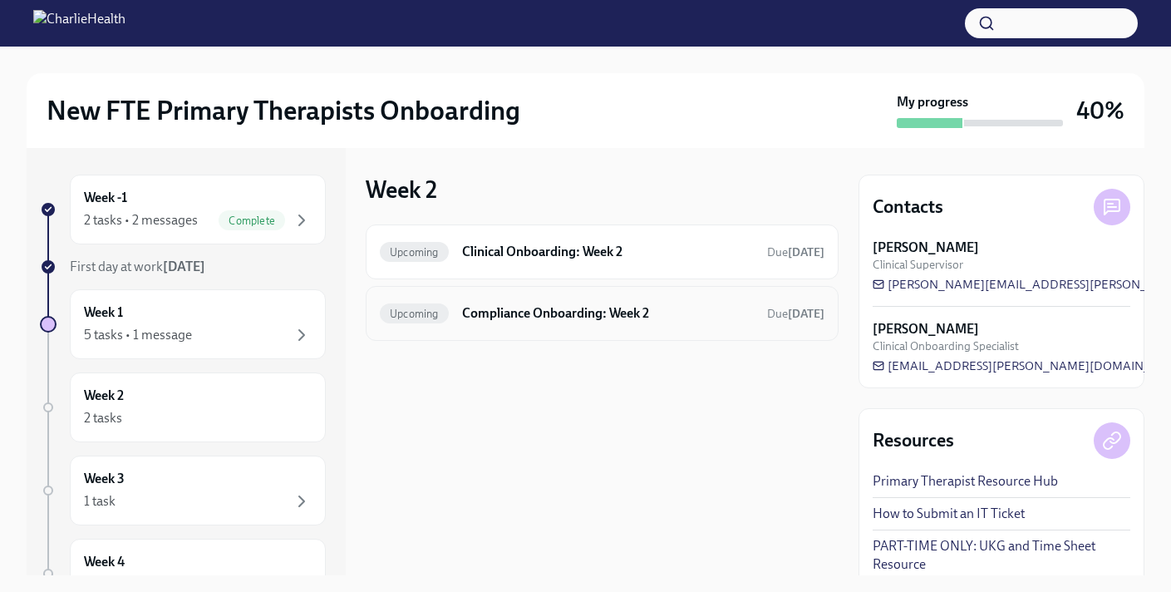
click at [467, 293] on div "Upcoming Compliance Onboarding: Week 2 Due [DATE]" at bounding box center [602, 313] width 473 height 55
click at [470, 323] on div "Upcoming Compliance Onboarding: Week 2 Due [DATE]" at bounding box center [602, 313] width 444 height 27
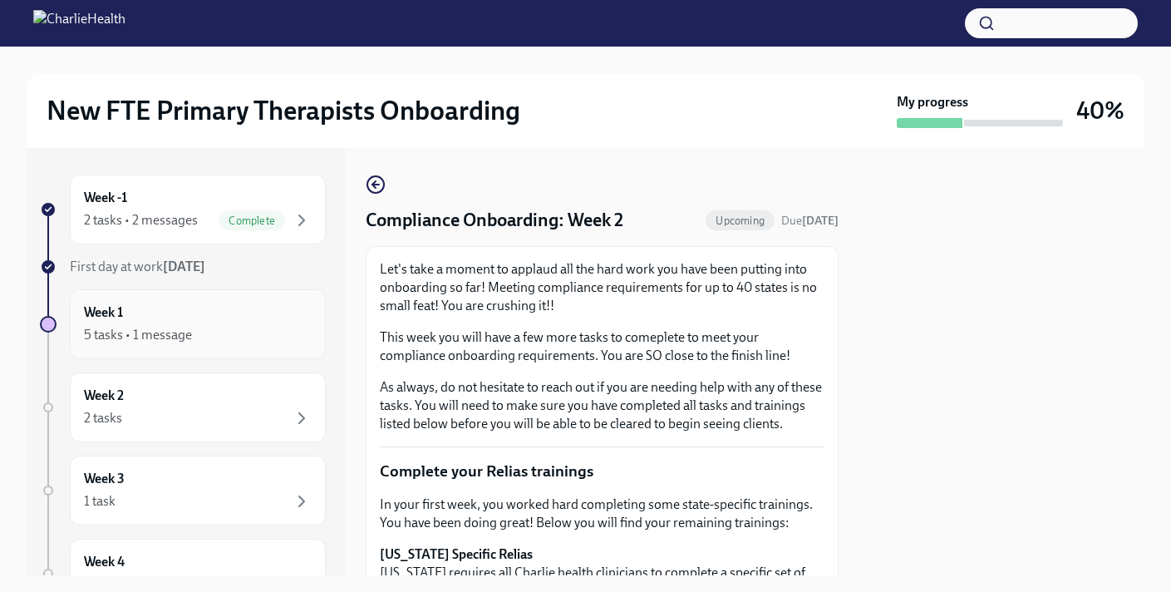
click at [282, 330] on div "5 tasks • 1 message" at bounding box center [198, 335] width 228 height 20
